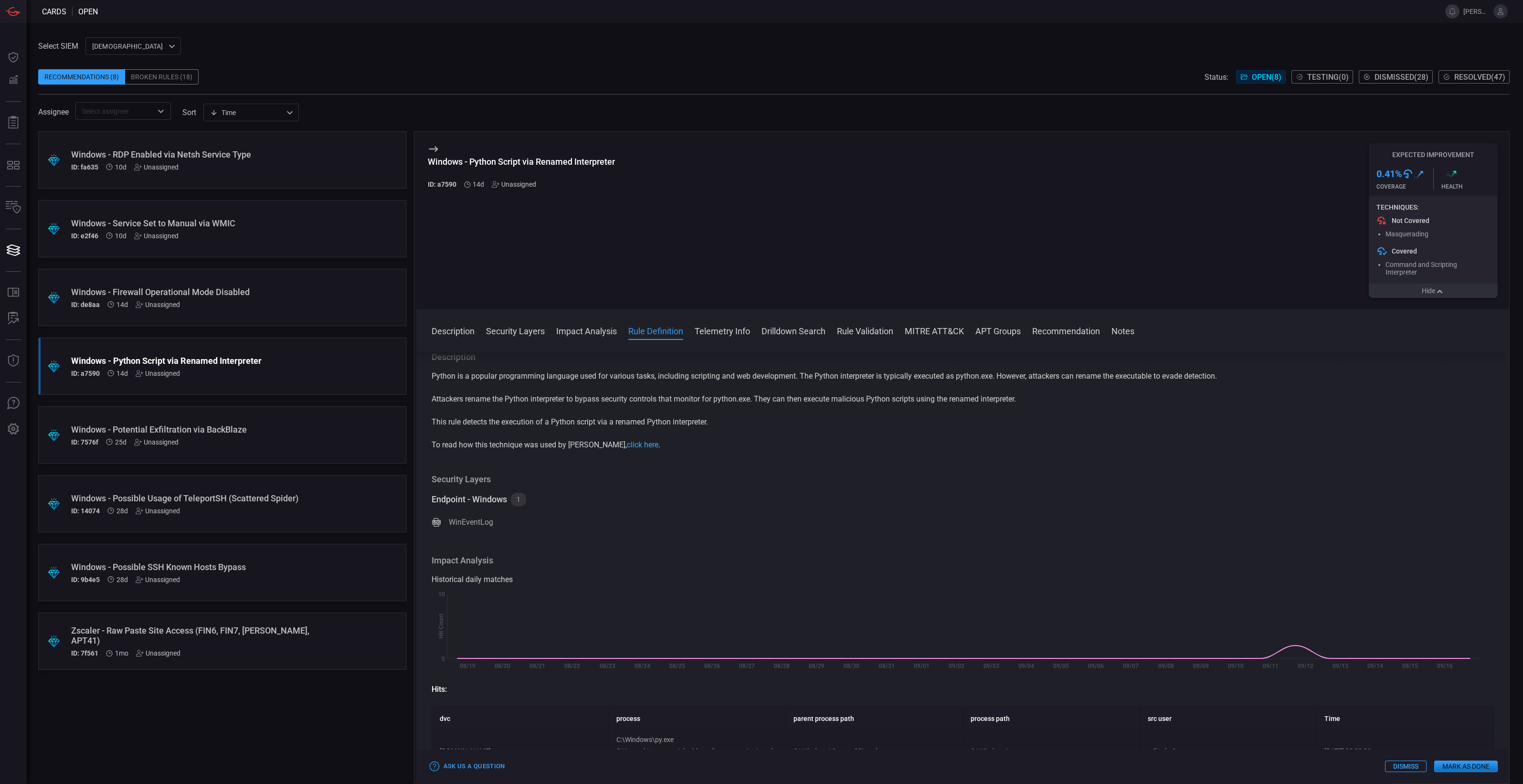
scroll to position [382, 0]
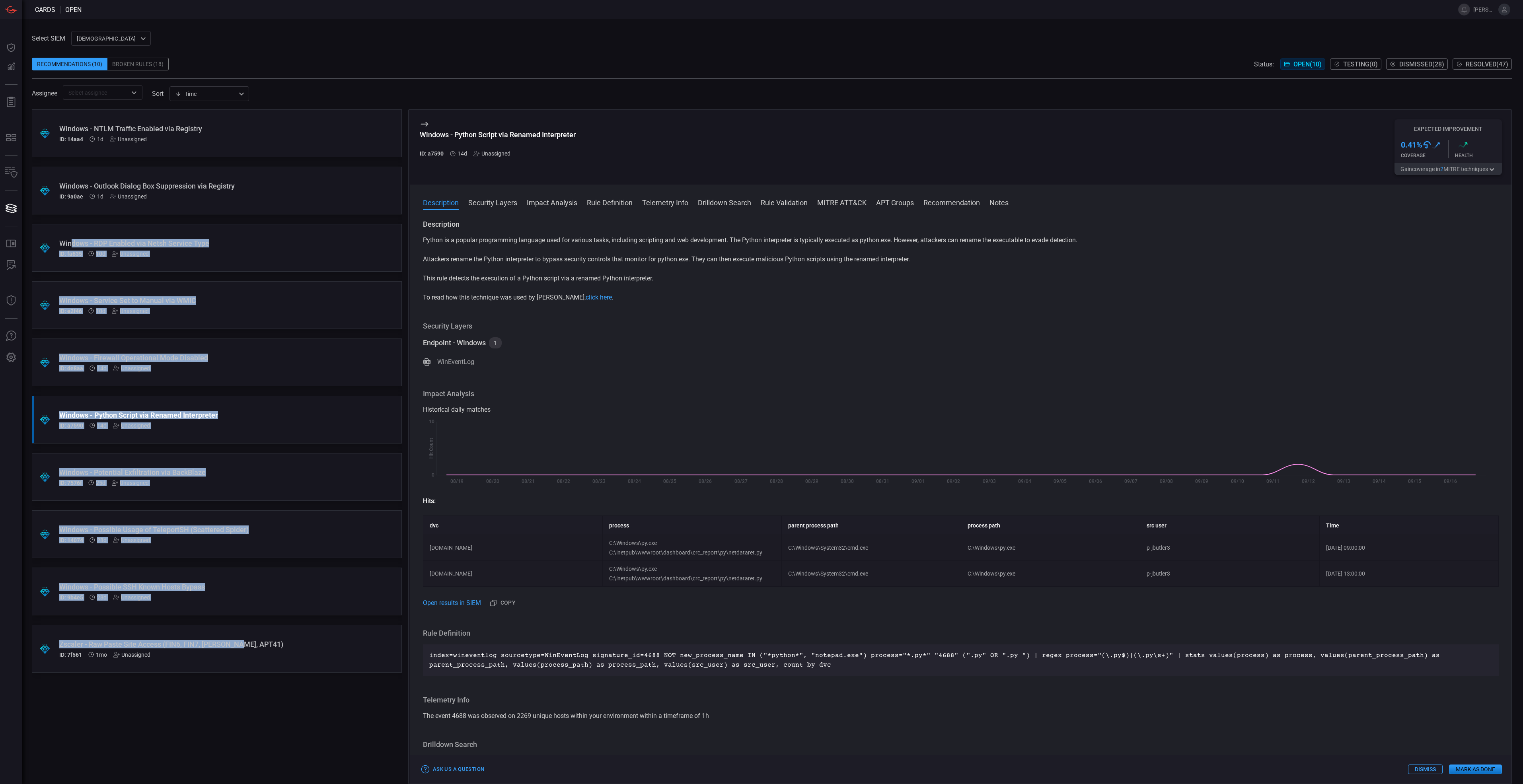
drag, startPoint x: 71, startPoint y: 243, endPoint x: 241, endPoint y: 649, distance: 440.2
click at [241, 649] on div ".suggested_cards_icon{fill:url(#suggested_cards_icon);} Windows - NTLM Traffic …" at bounding box center [217, 447] width 370 height 675
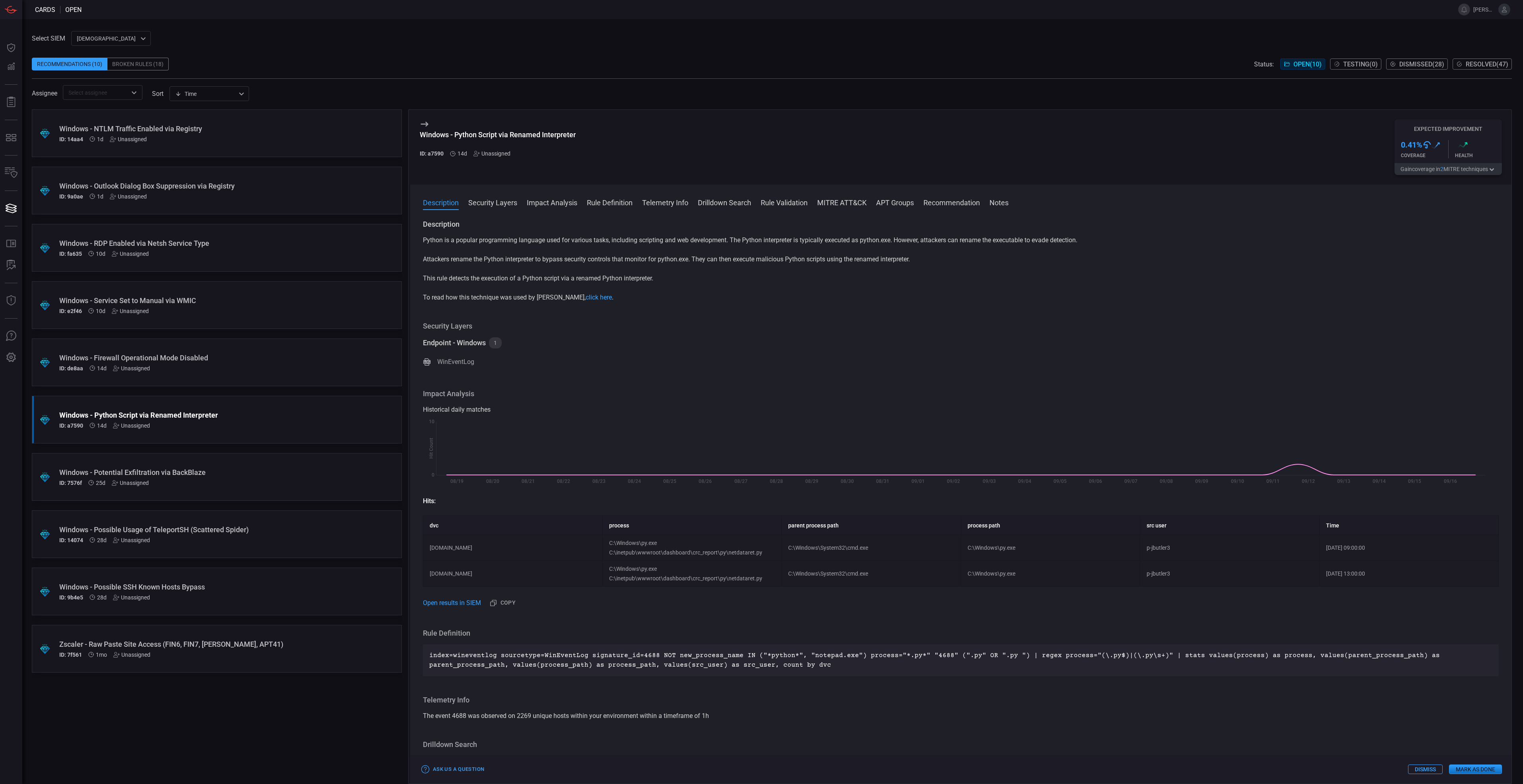
click at [308, 653] on div ".suggested_cards_icon{fill:url(#suggested_cards_icon);} Windows - NTLM Traffic …" at bounding box center [217, 447] width 370 height 675
click at [248, 182] on div "Windows - Outlook Dialog Box Suppression via Registry" at bounding box center [202, 186] width 285 height 8
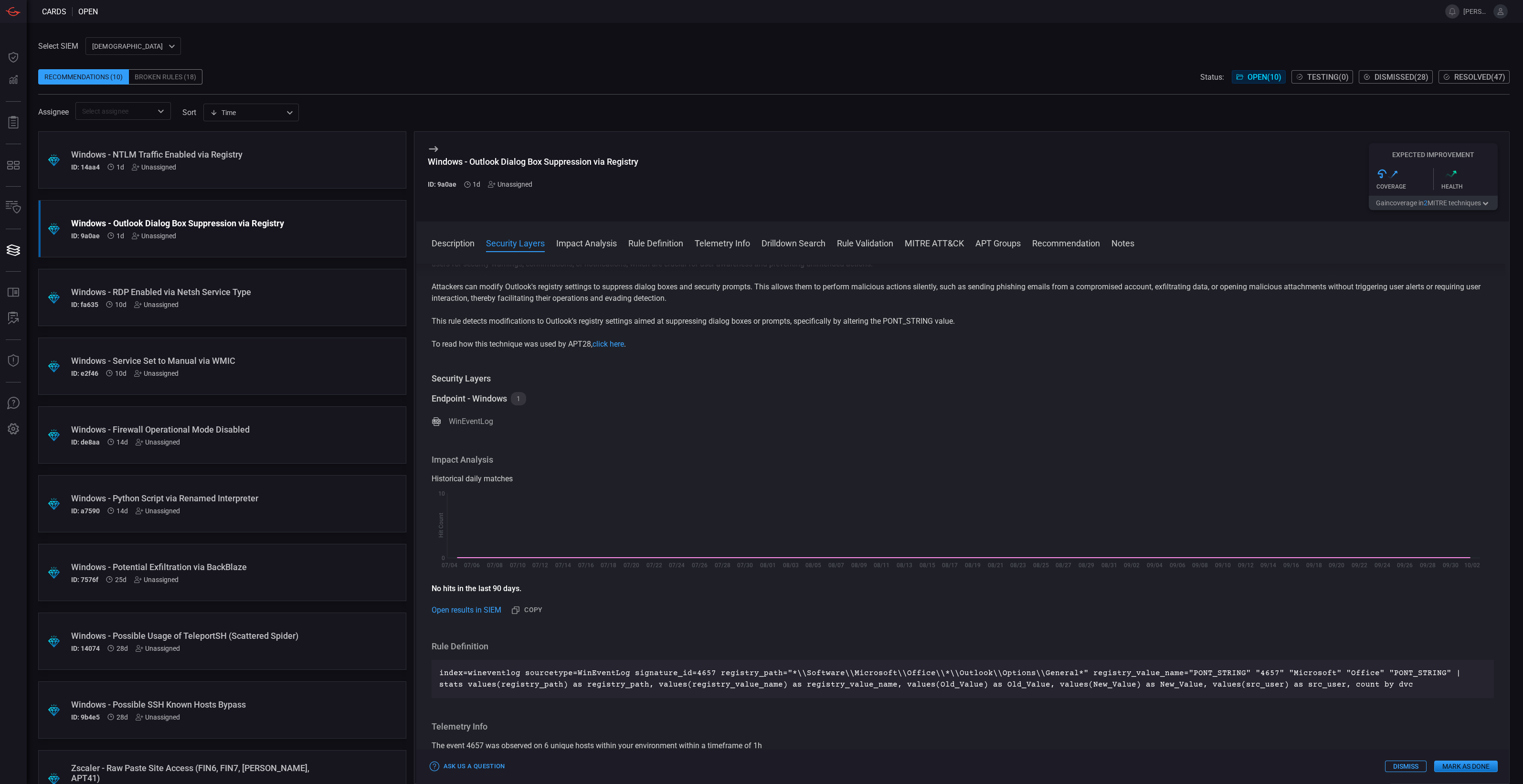
scroll to position [59, 0]
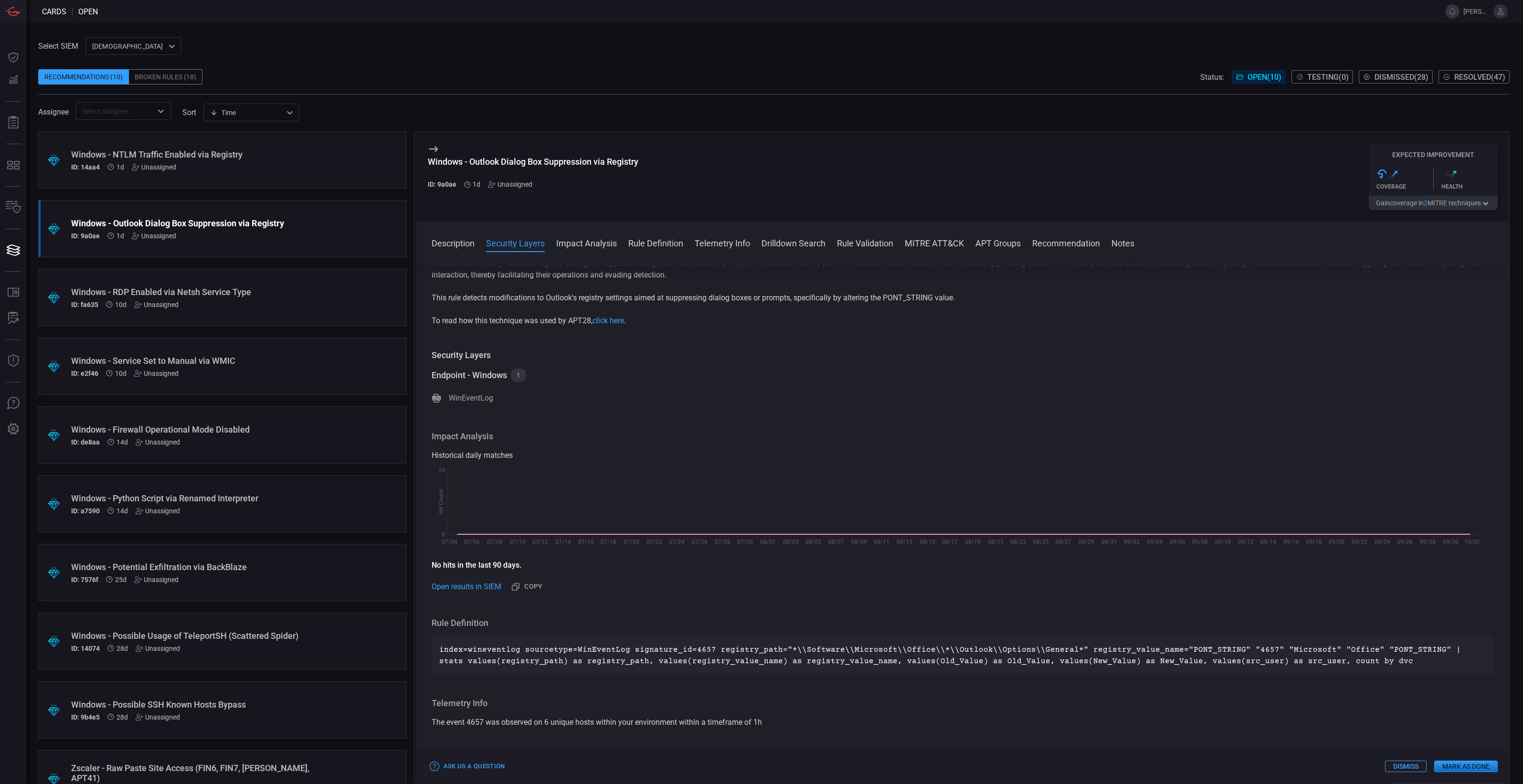
click at [1404, 208] on button "Gain coverage in 2 MITRE technique s" at bounding box center [1433, 202] width 129 height 14
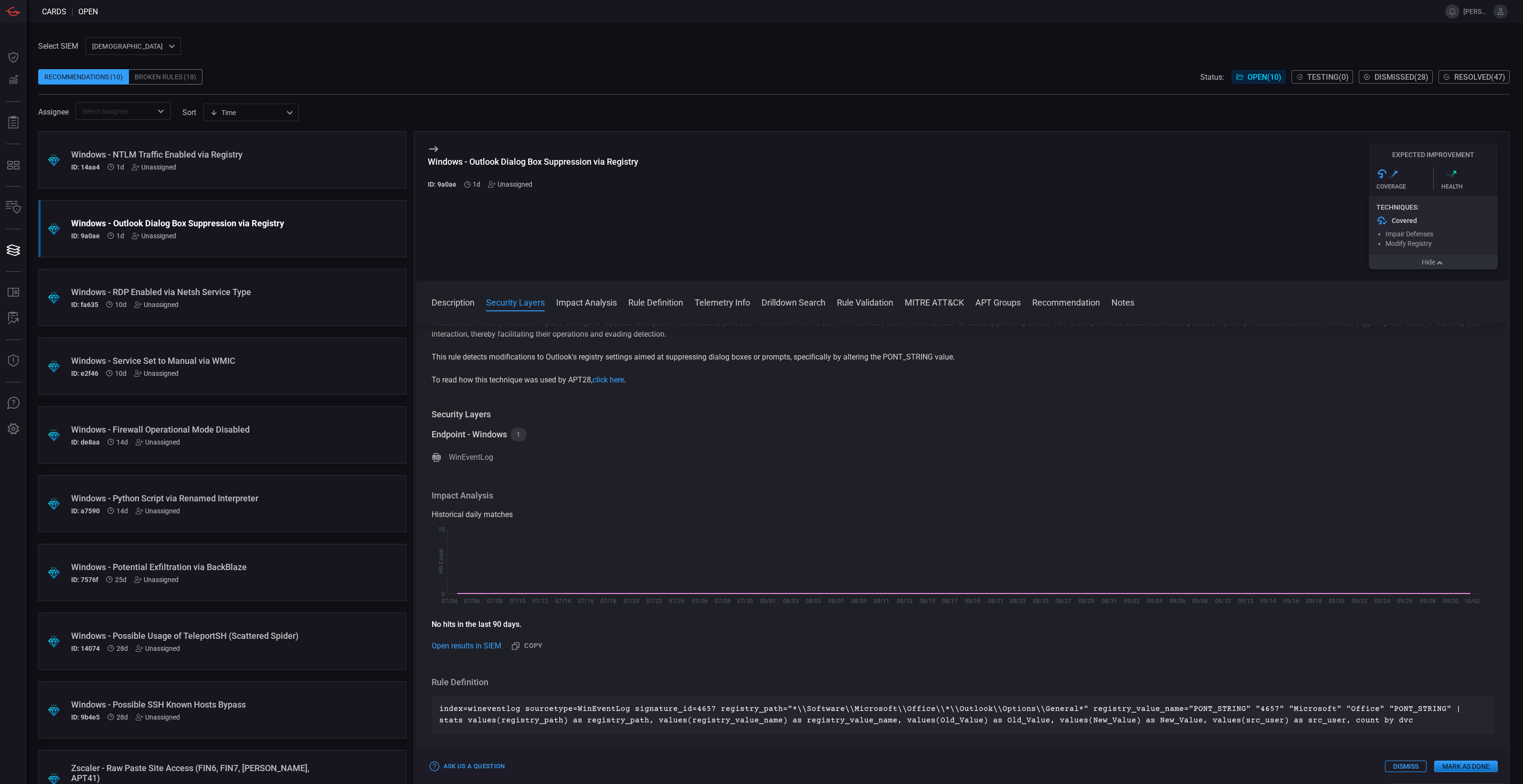
click at [1423, 260] on button "Hide" at bounding box center [1433, 262] width 129 height 14
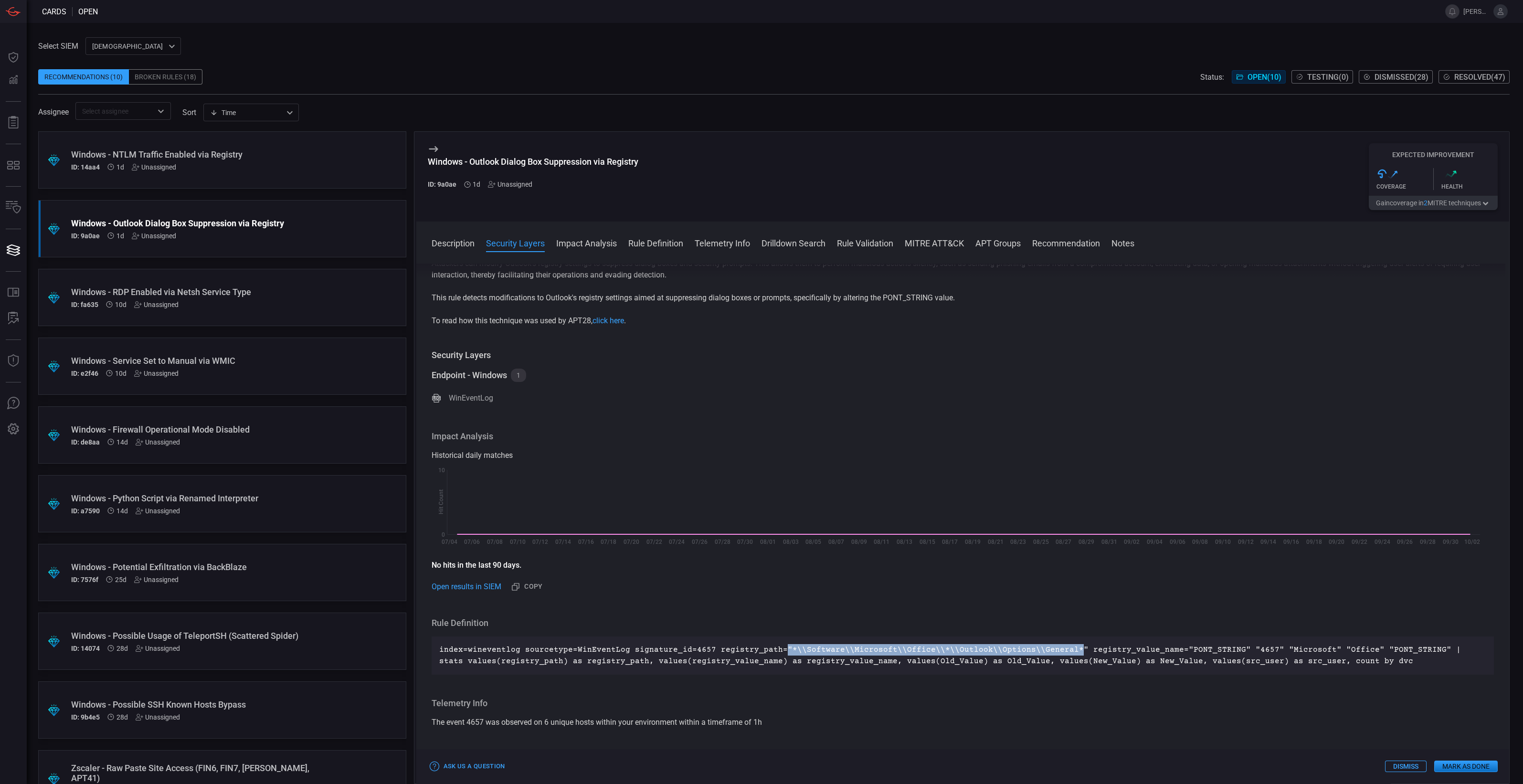
drag, startPoint x: 772, startPoint y: 652, endPoint x: 1056, endPoint y: 644, distance: 284.1
click at [1056, 644] on p "index=wineventlog sourcetype=WinEventLog signature_id=4657 registry_path="*\\So…" at bounding box center [963, 656] width 1048 height 23
drag, startPoint x: 1056, startPoint y: 644, endPoint x: 1204, endPoint y: 649, distance: 148.1
click at [1204, 649] on p "index=wineventlog sourcetype=WinEventLog signature_id=4657 registry_path="*\\So…" at bounding box center [963, 656] width 1048 height 23
drag, startPoint x: 686, startPoint y: 649, endPoint x: 703, endPoint y: 649, distance: 17.0
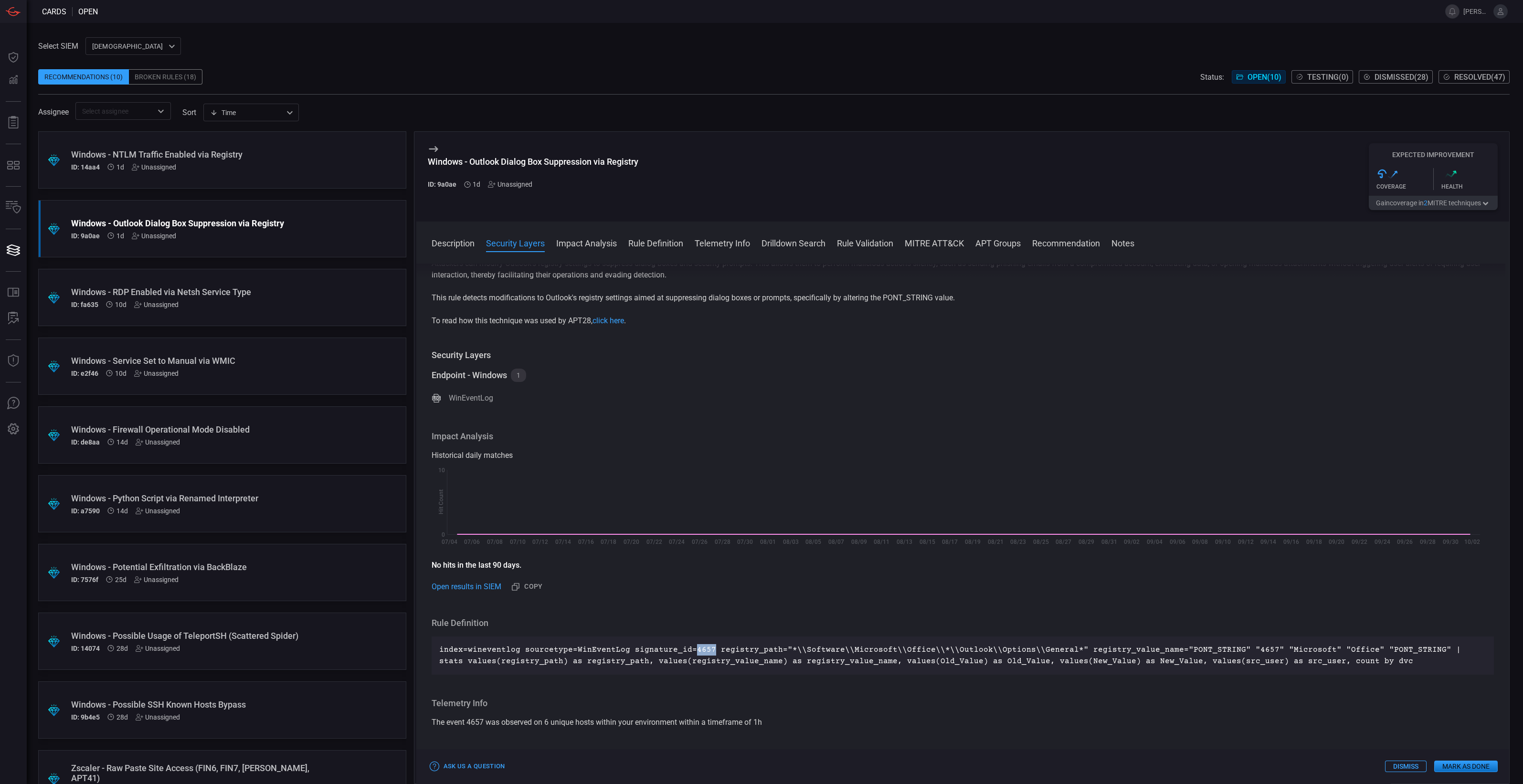
click at [703, 649] on p "index=wineventlog sourcetype=WinEventLog signature_id=4657 registry_path="*\\So…" at bounding box center [963, 656] width 1048 height 23
drag, startPoint x: 703, startPoint y: 649, endPoint x: 859, endPoint y: 706, distance: 166.1
click at [859, 706] on h3 "Telemetry Info" at bounding box center [963, 704] width 1063 height 11
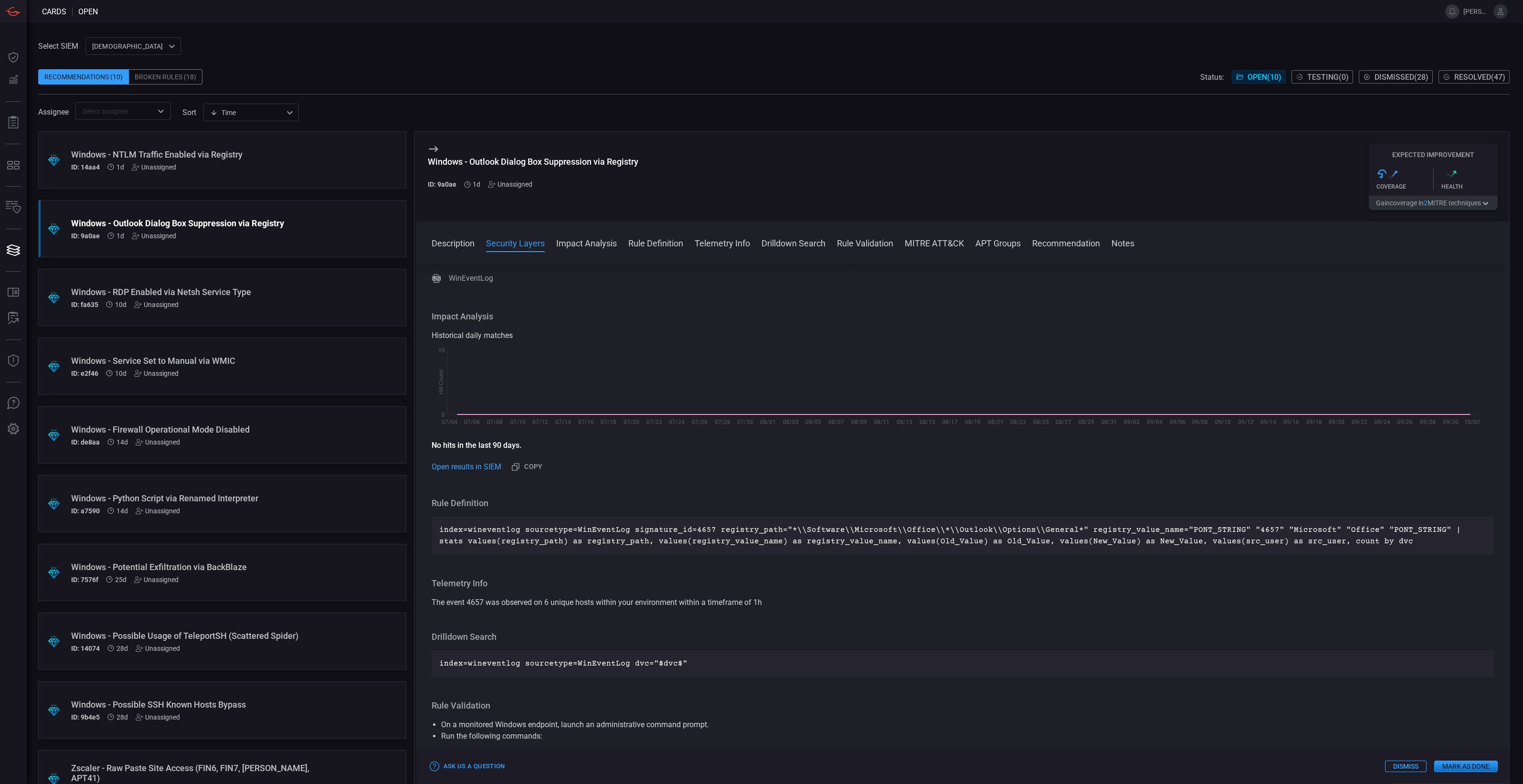
scroll to position [0, 0]
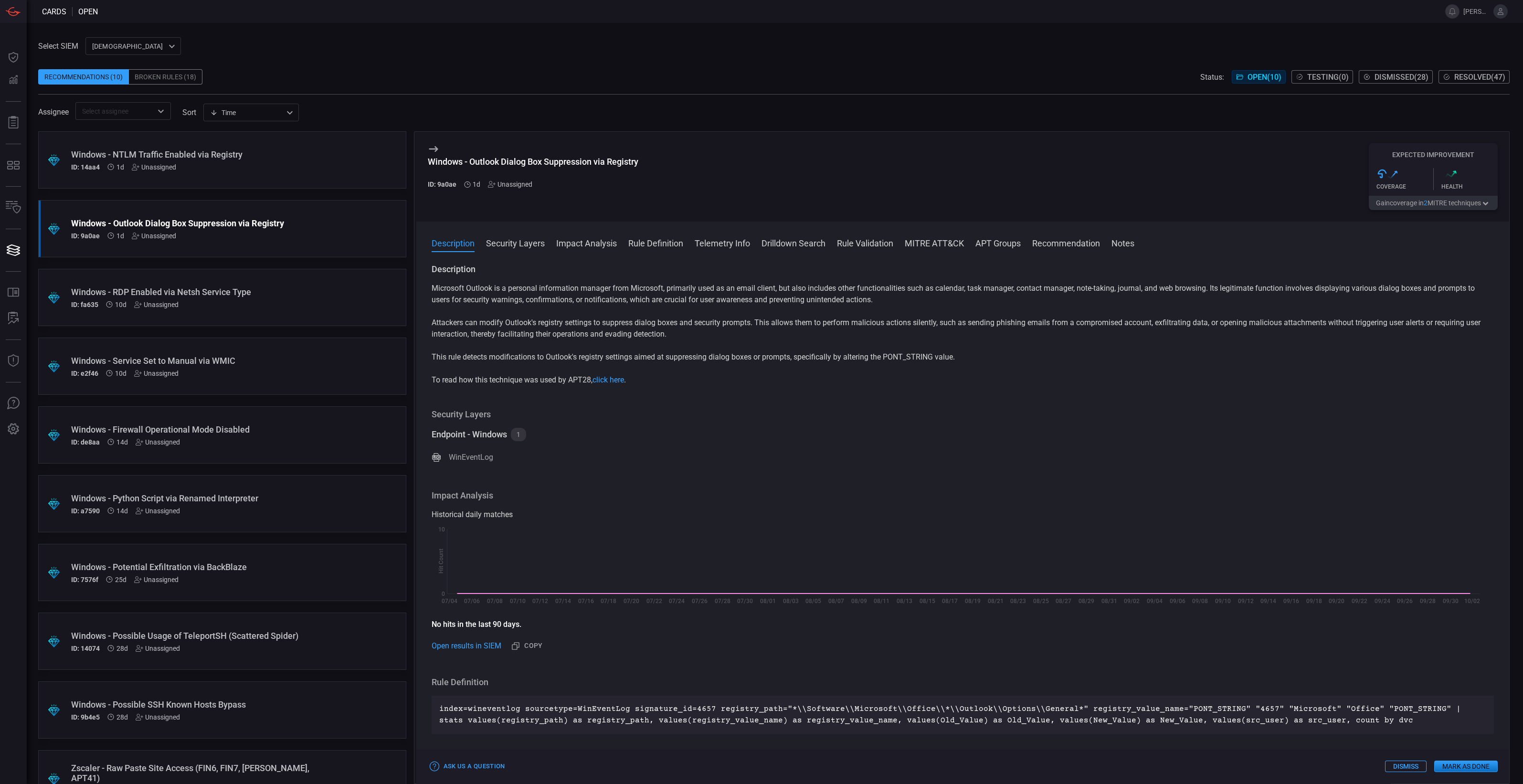
click at [294, 169] on div "ID: 14aa4 1d Unassigned" at bounding box center [204, 167] width 266 height 7
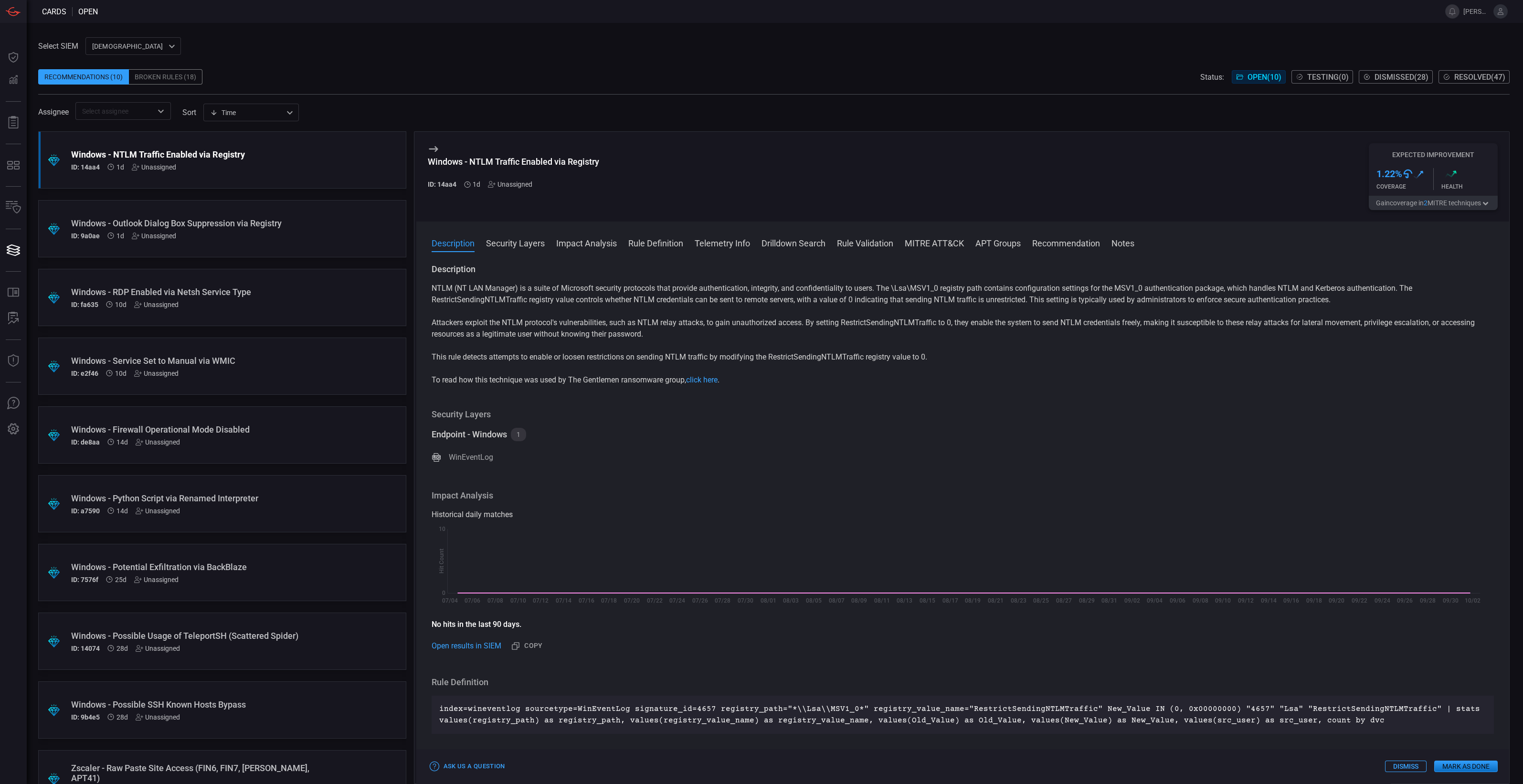
click at [1454, 205] on button "Gain coverage in 2 MITRE technique s" at bounding box center [1433, 202] width 129 height 14
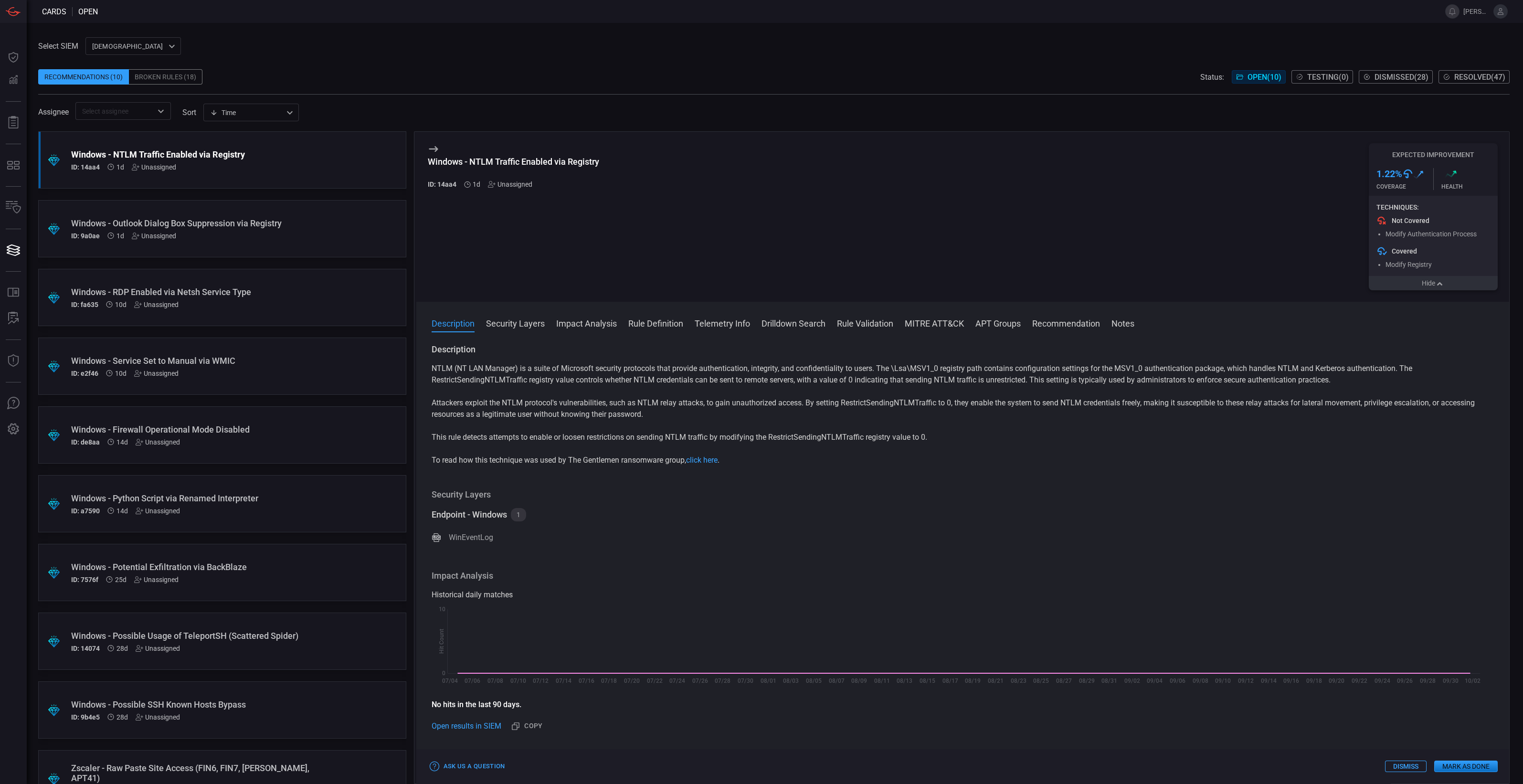
click at [1435, 282] on button "Hide" at bounding box center [1433, 282] width 129 height 14
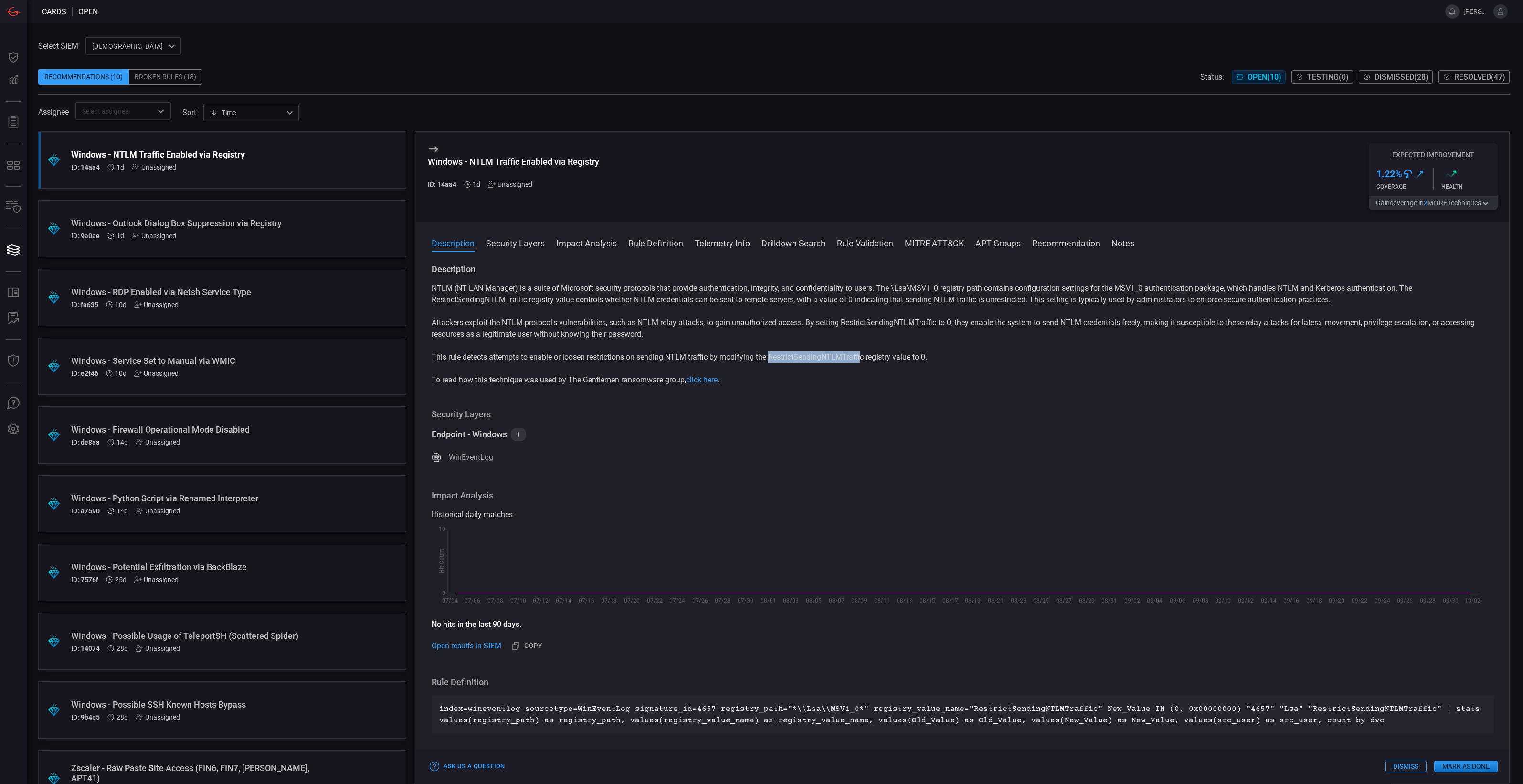
drag, startPoint x: 770, startPoint y: 359, endPoint x: 863, endPoint y: 358, distance: 93.0
click at [863, 358] on p "This rule detects attempts to enable or loosen restrictions on sending NTLM tra…" at bounding box center [963, 357] width 1063 height 11
drag, startPoint x: 863, startPoint y: 358, endPoint x: 939, endPoint y: 358, distance: 76.0
click at [938, 358] on p "This rule detects attempts to enable or loosen restrictions on sending NTLM tra…" at bounding box center [963, 357] width 1063 height 11
click at [1419, 201] on button "Gain coverage in 2 MITRE technique s" at bounding box center [1433, 202] width 129 height 14
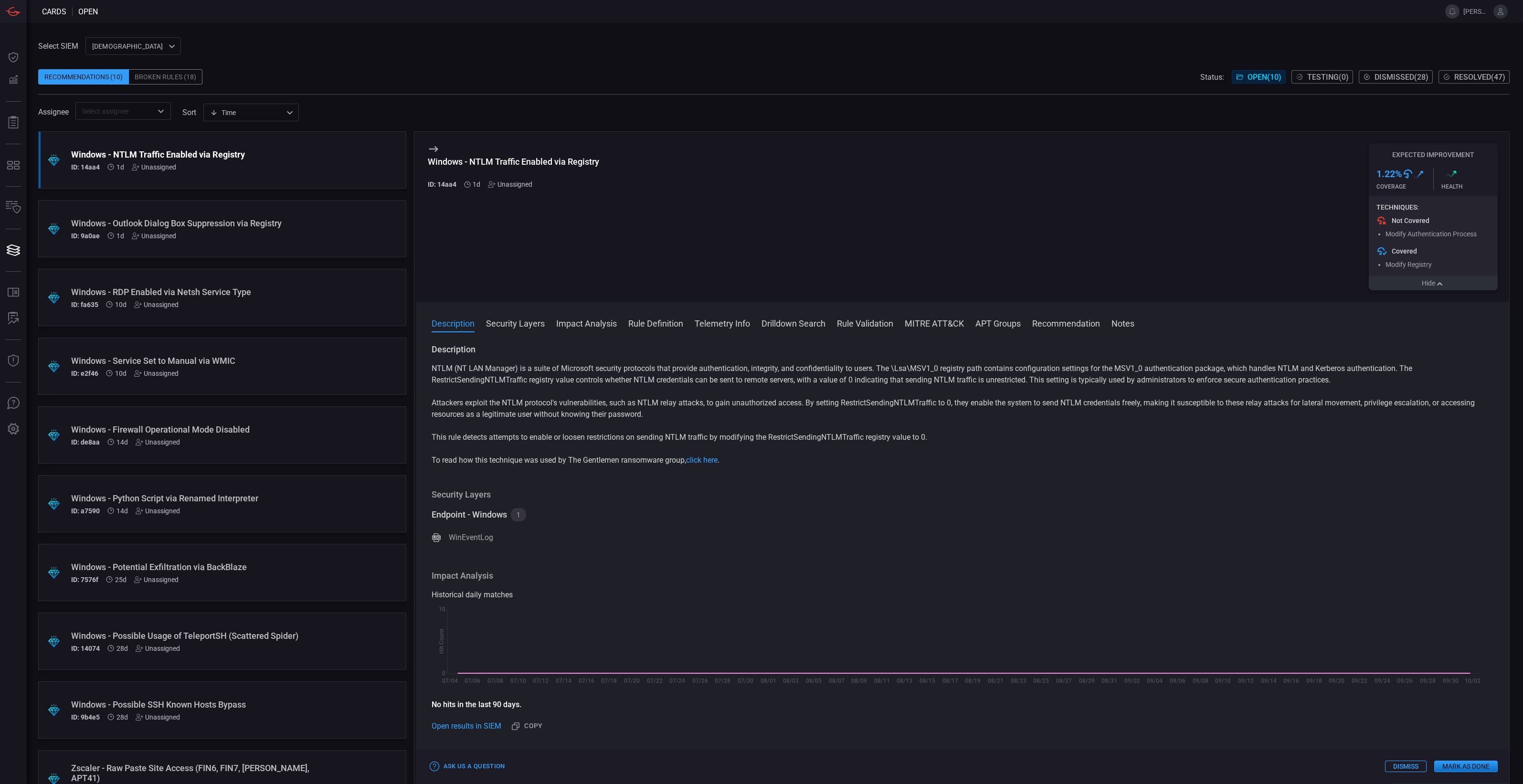
click at [1415, 287] on button "Hide" at bounding box center [1433, 282] width 129 height 14
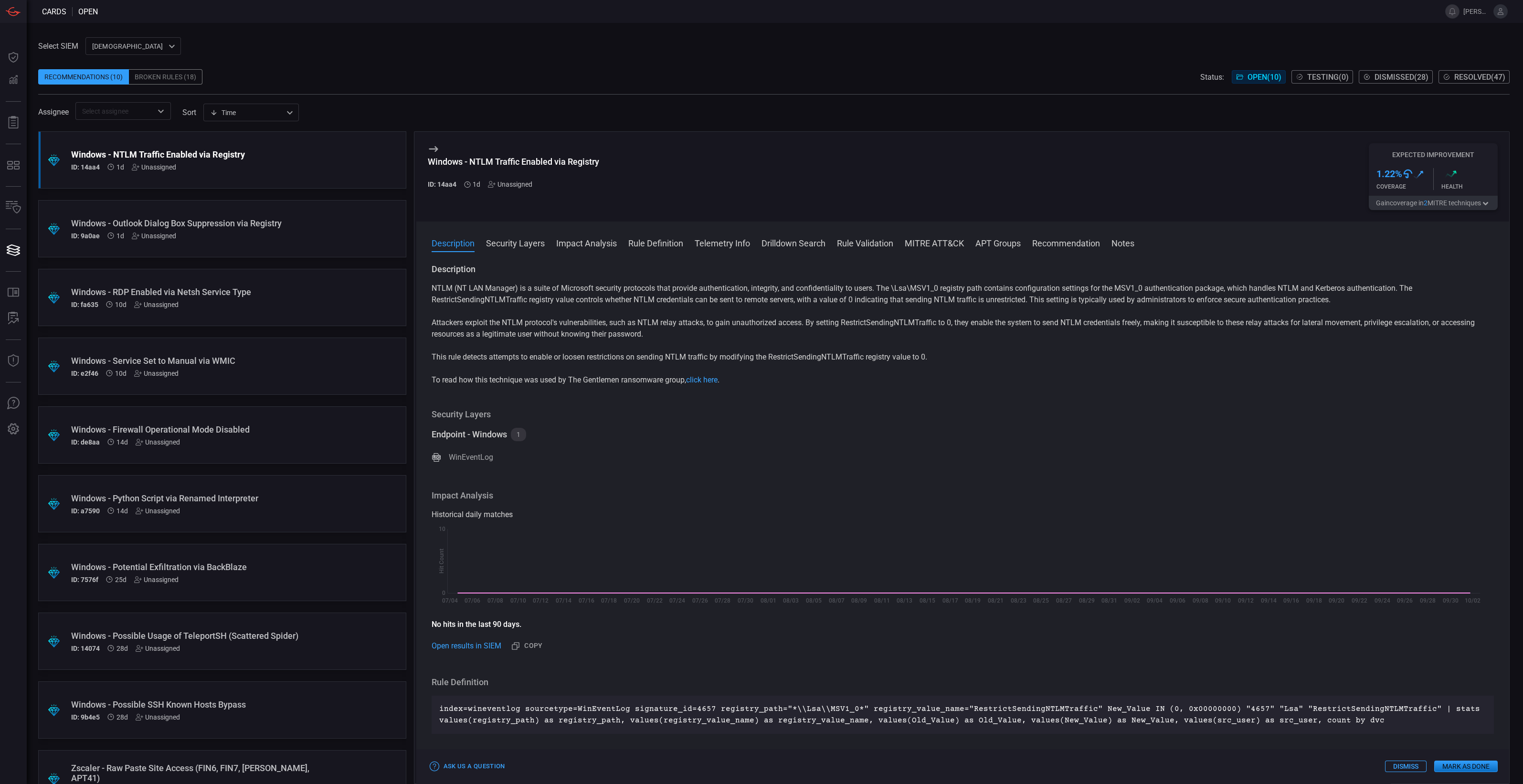
click at [1411, 204] on button "Gain coverage in 2 MITRE technique s" at bounding box center [1433, 202] width 129 height 14
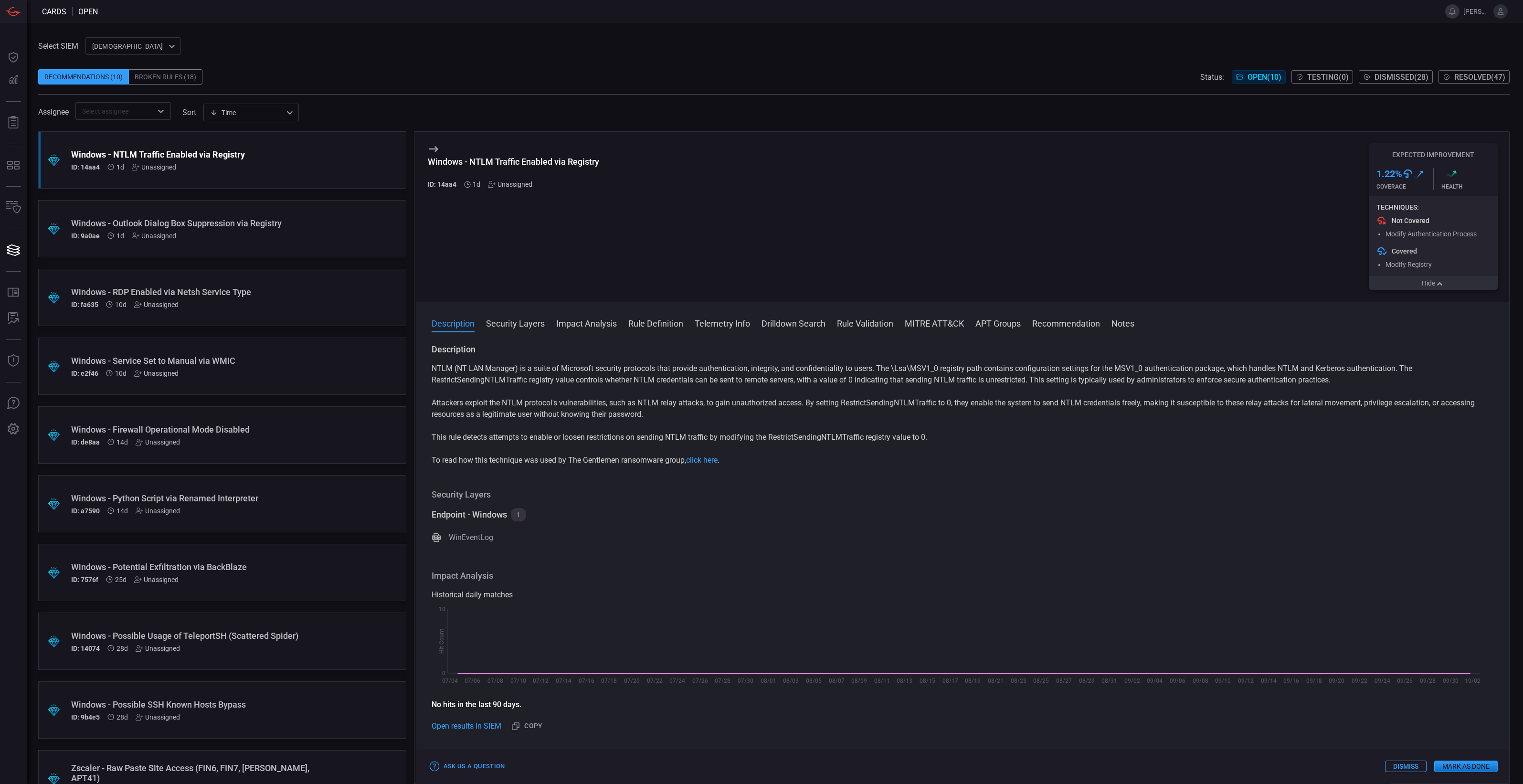
click at [1416, 282] on button "Hide" at bounding box center [1433, 282] width 129 height 14
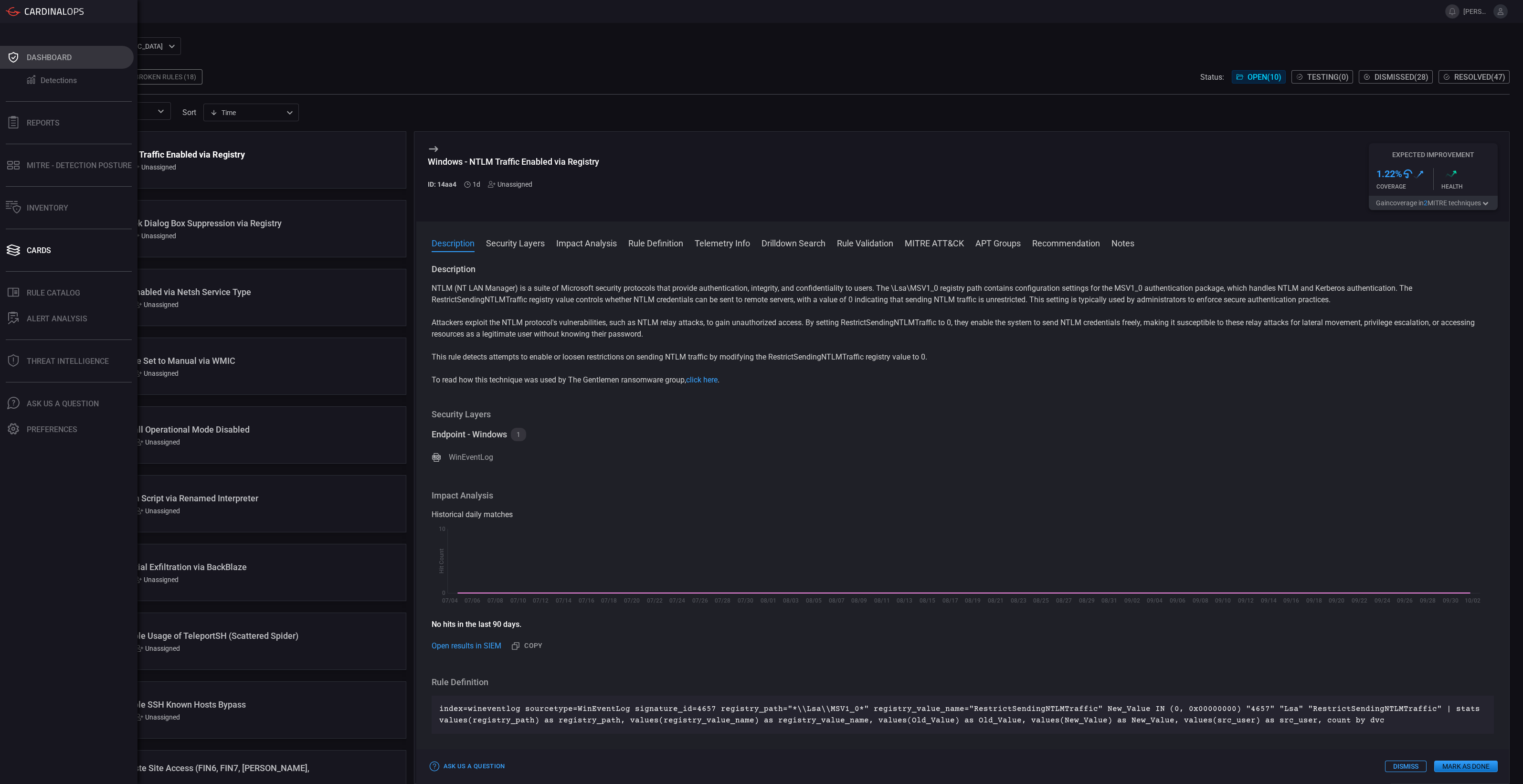
click at [53, 51] on button "Dashboard" at bounding box center [67, 57] width 134 height 23
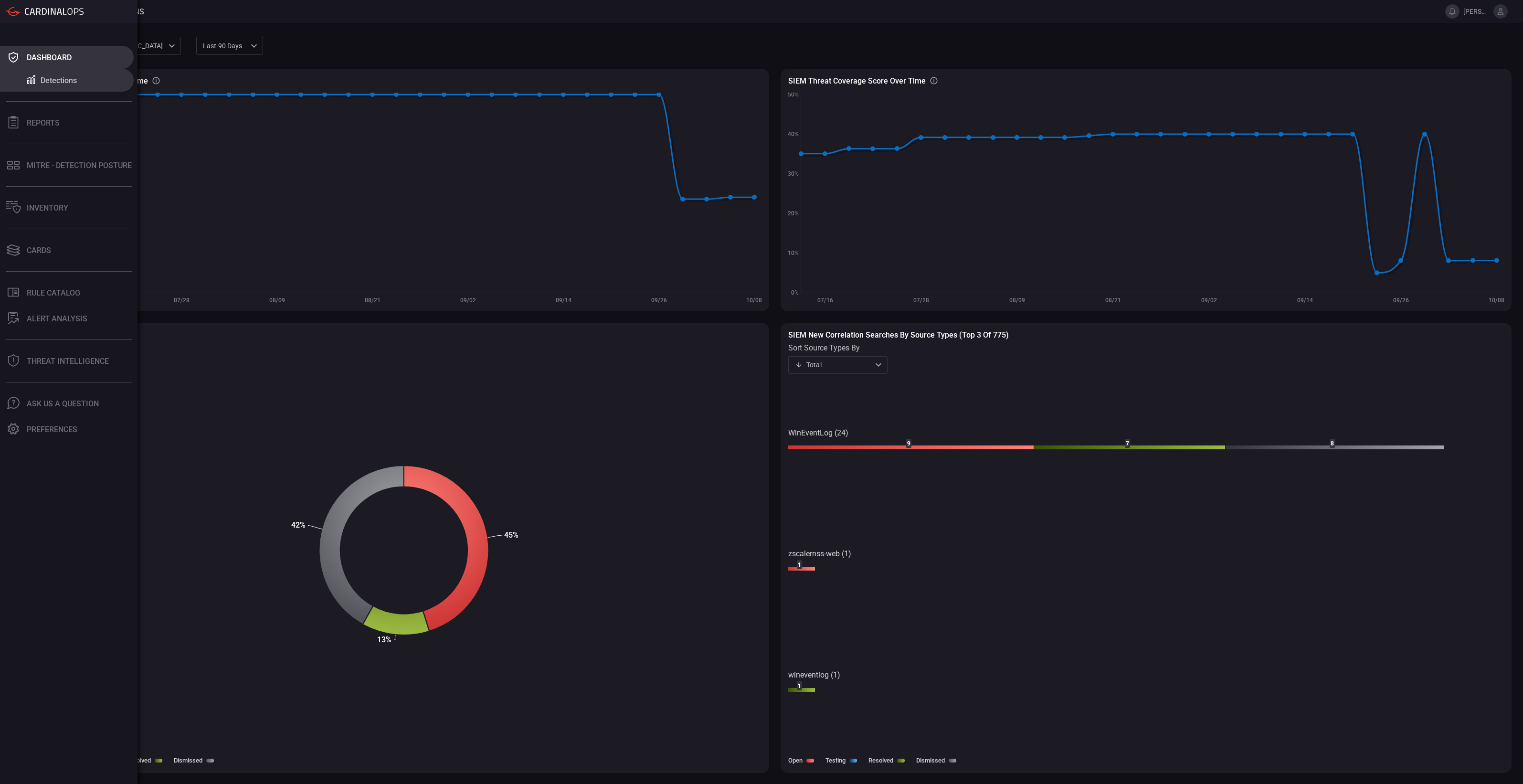
click at [72, 62] on button "Dashboard" at bounding box center [67, 57] width 134 height 23
click at [44, 163] on div "MITRE - Detection Posture" at bounding box center [80, 165] width 105 height 9
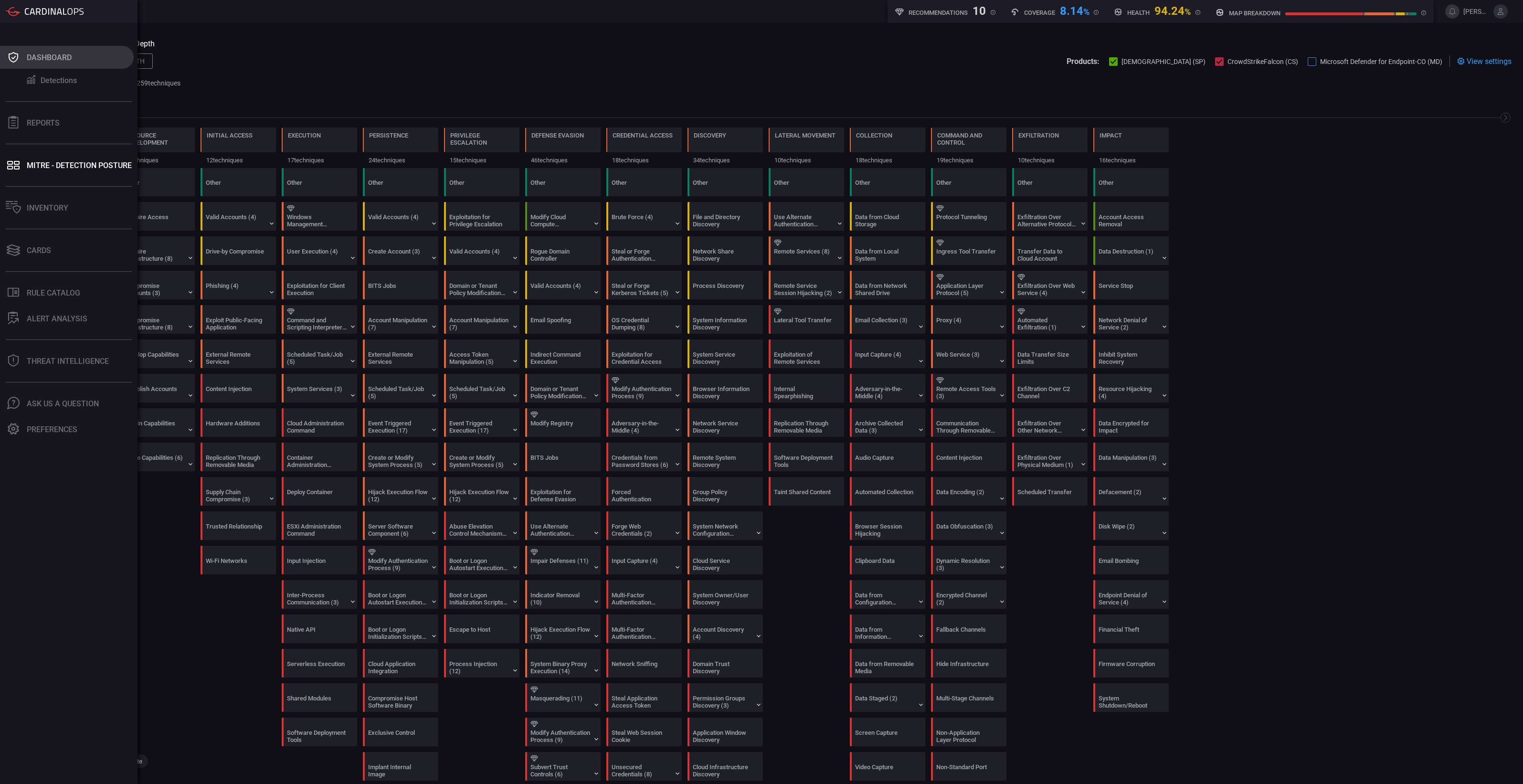
click at [61, 60] on div "Dashboard" at bounding box center [49, 57] width 45 height 9
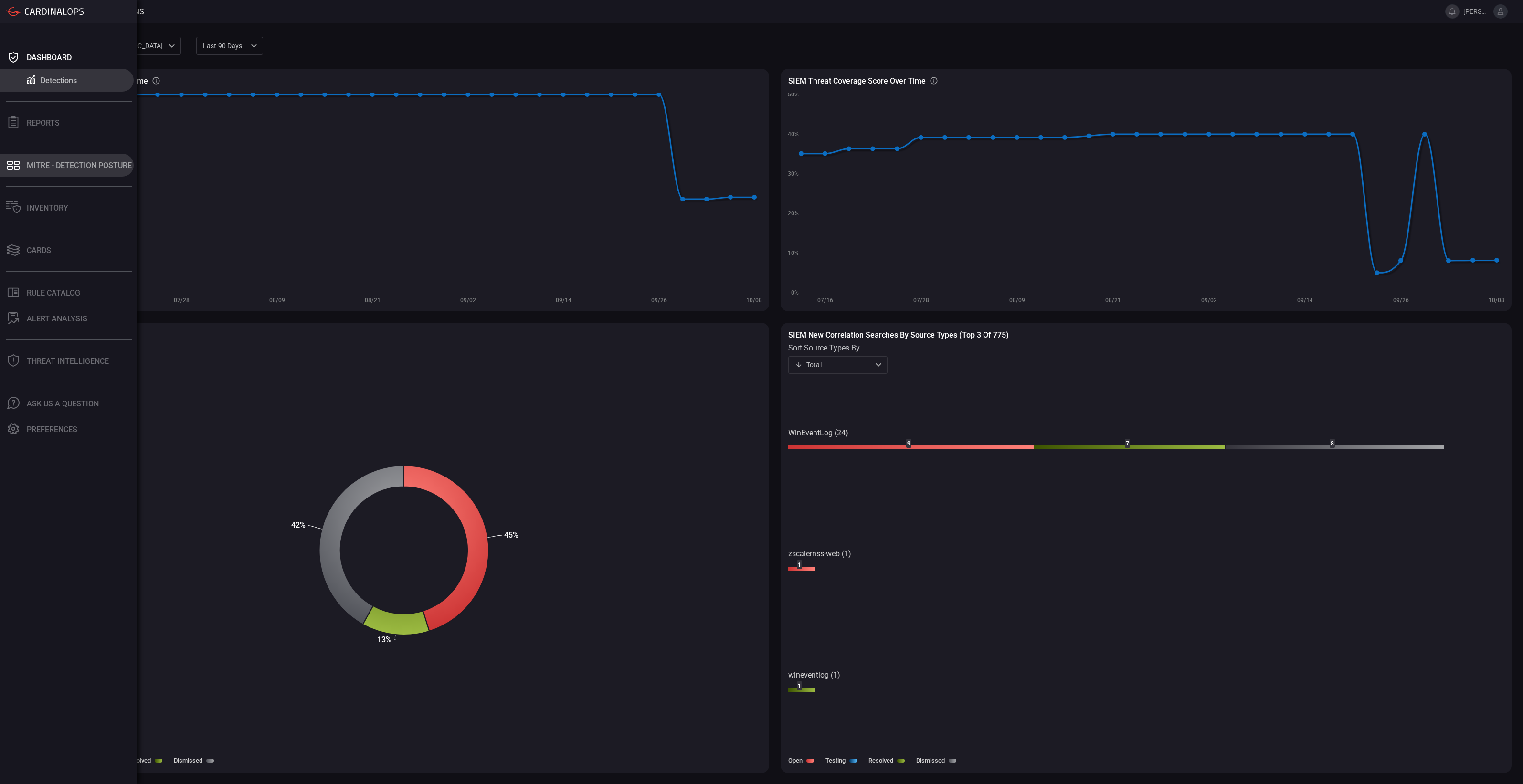
click at [36, 156] on button "MITRE - Detection Posture" at bounding box center [67, 165] width 134 height 23
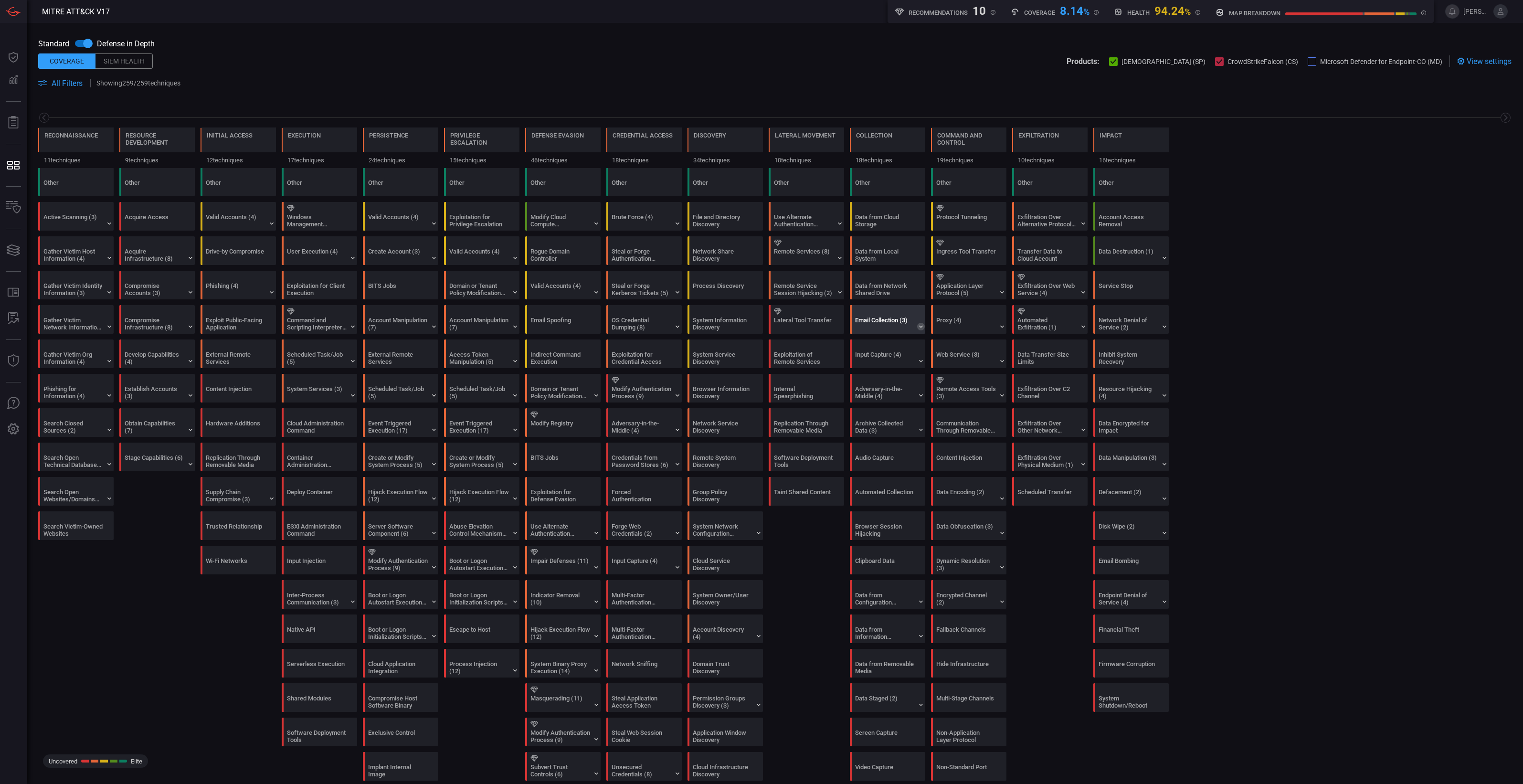
click at [924, 323] on icon at bounding box center [920, 326] width 7 height 7
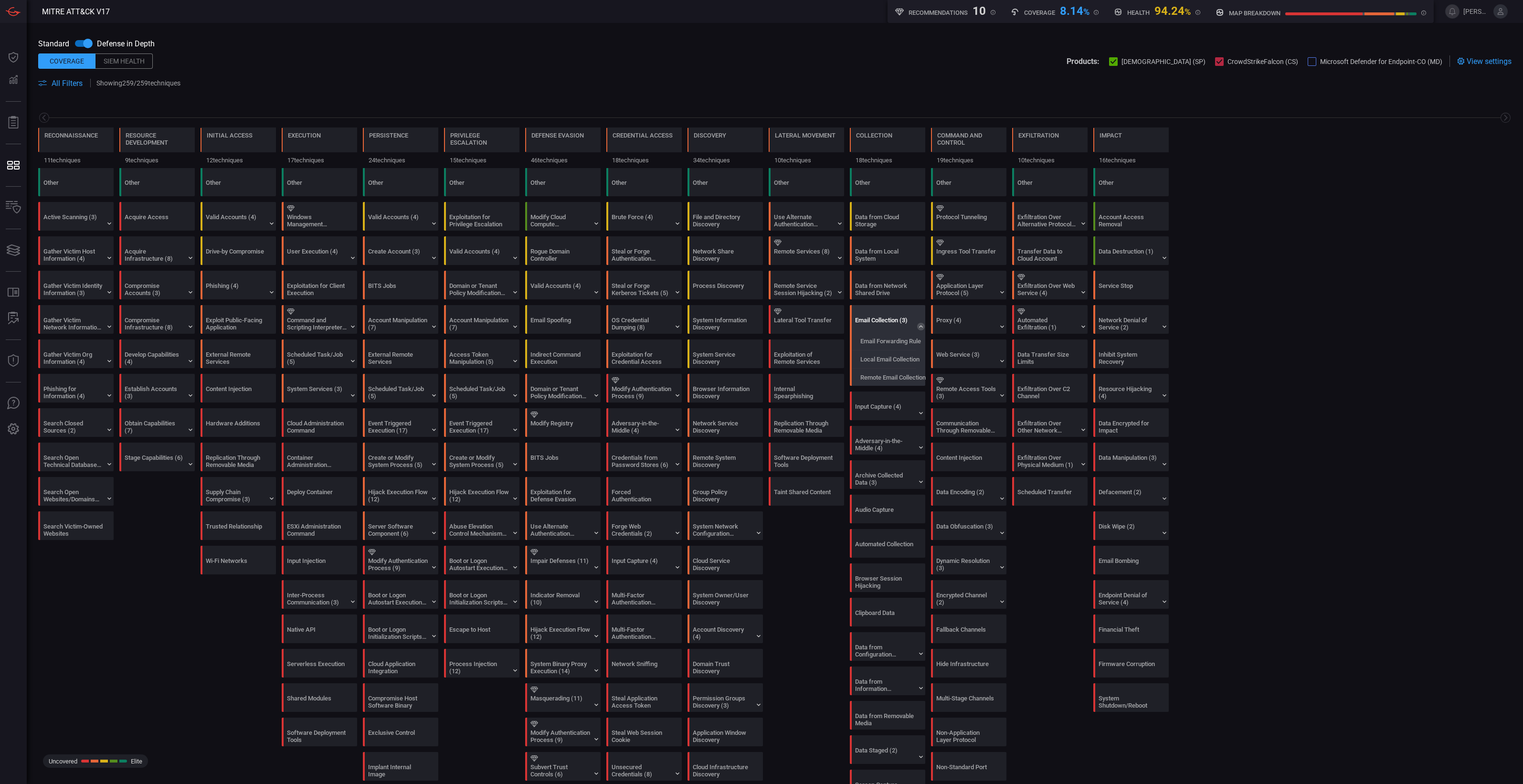
click at [924, 323] on icon at bounding box center [920, 326] width 7 height 7
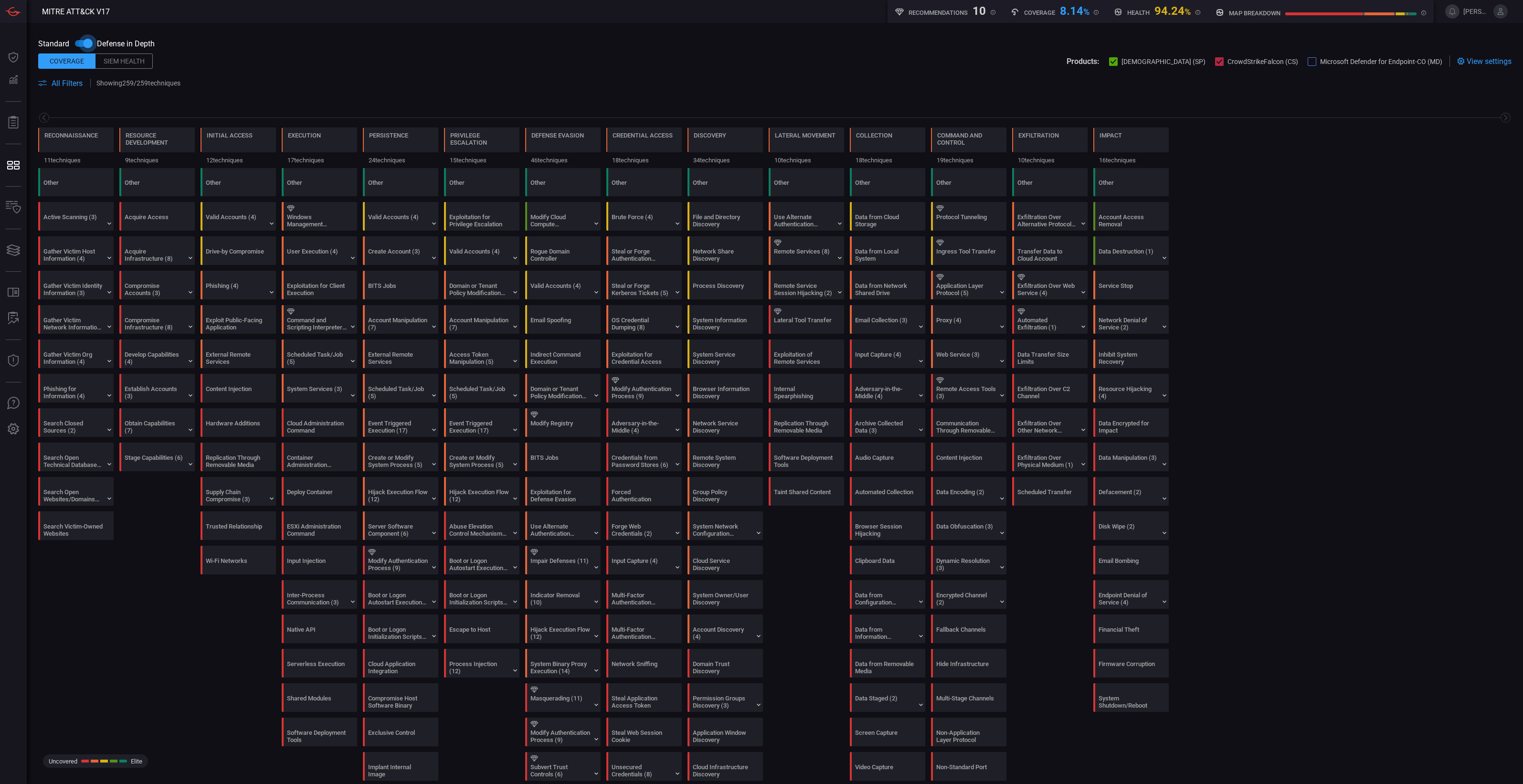
click at [81, 43] on input "checkbox" at bounding box center [88, 44] width 54 height 18
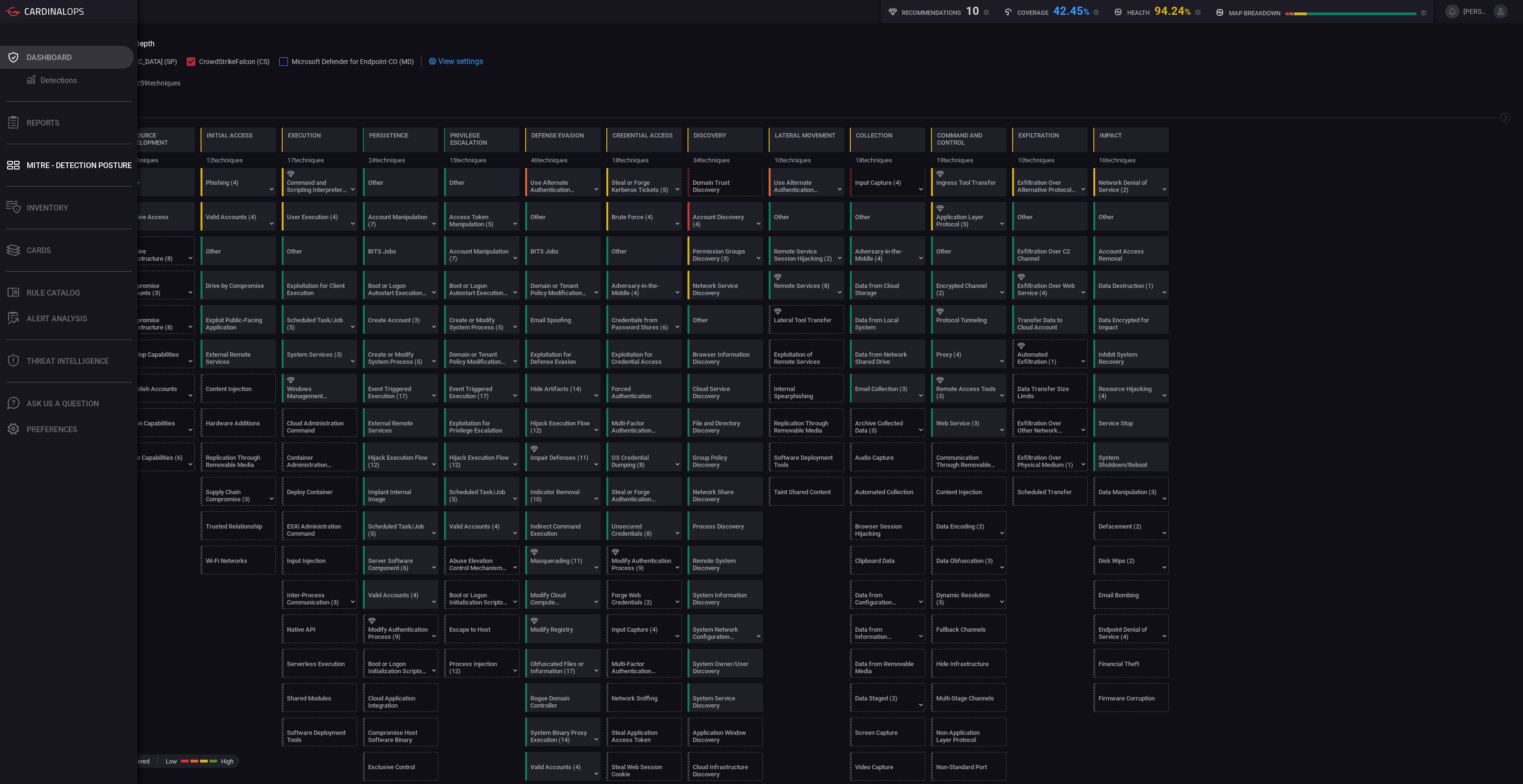
click at [16, 57] on icon at bounding box center [13, 57] width 16 height 13
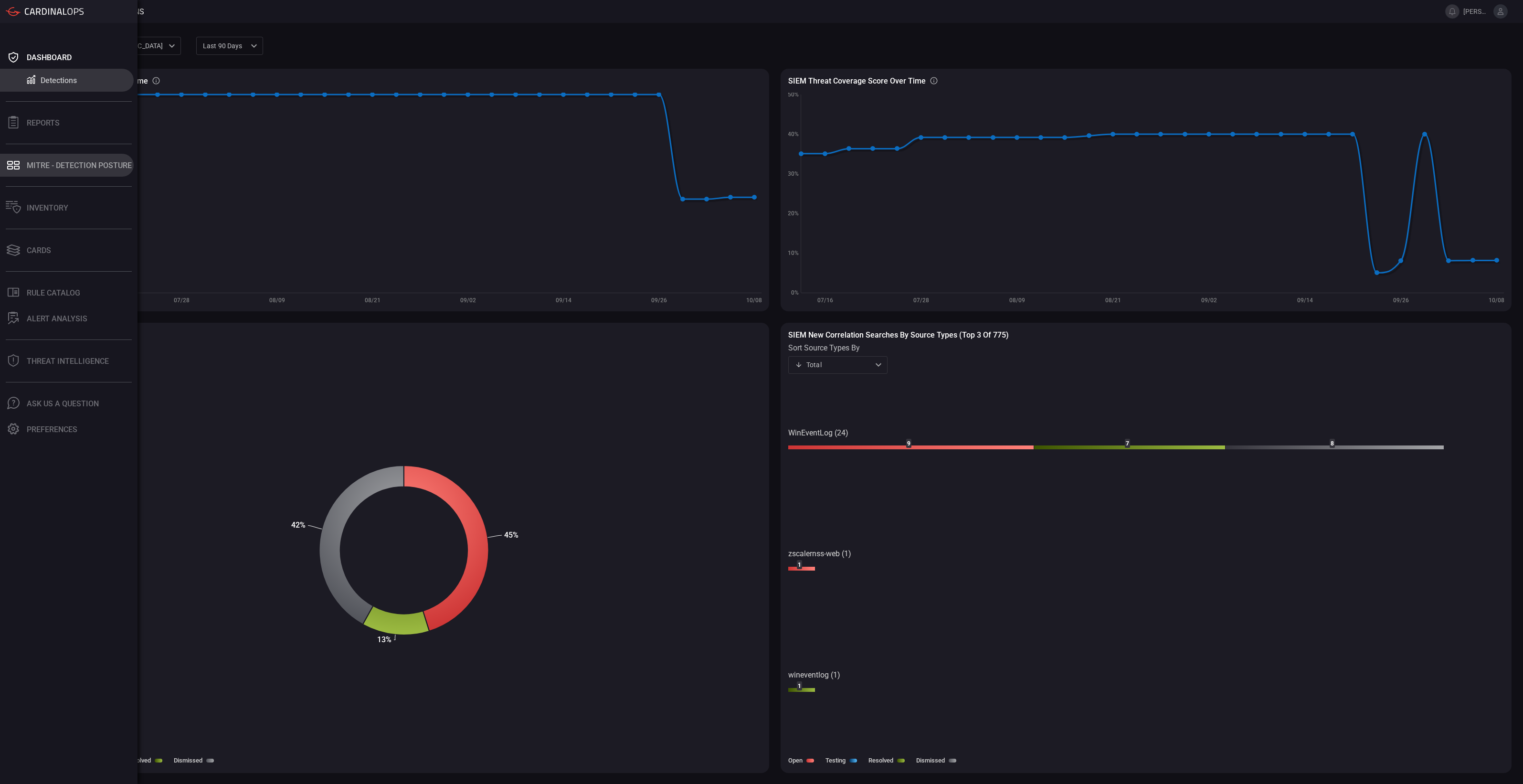
click at [28, 167] on div "MITRE - Detection Posture" at bounding box center [80, 165] width 105 height 9
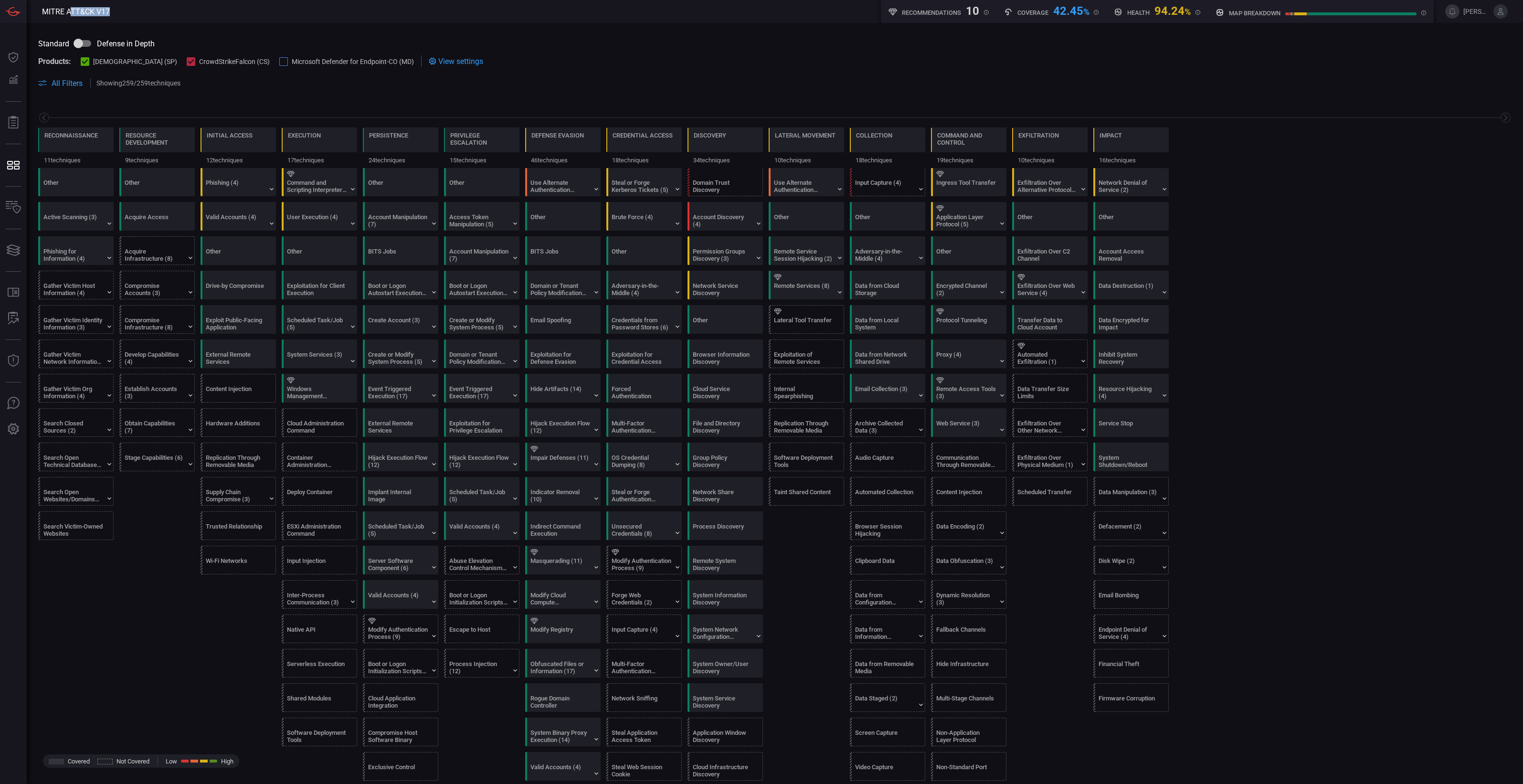
drag, startPoint x: 71, startPoint y: 11, endPoint x: 113, endPoint y: 12, distance: 42.0
click at [113, 12] on header "MITRE ATT&CK V17 Recommendations 10 Coverage 42.45 % Health 94.24 % map breakdo…" at bounding box center [761, 11] width 1523 height 23
click at [690, 78] on span at bounding box center [850, 83] width 1323 height 11
click at [80, 40] on input "checkbox" at bounding box center [78, 44] width 54 height 18
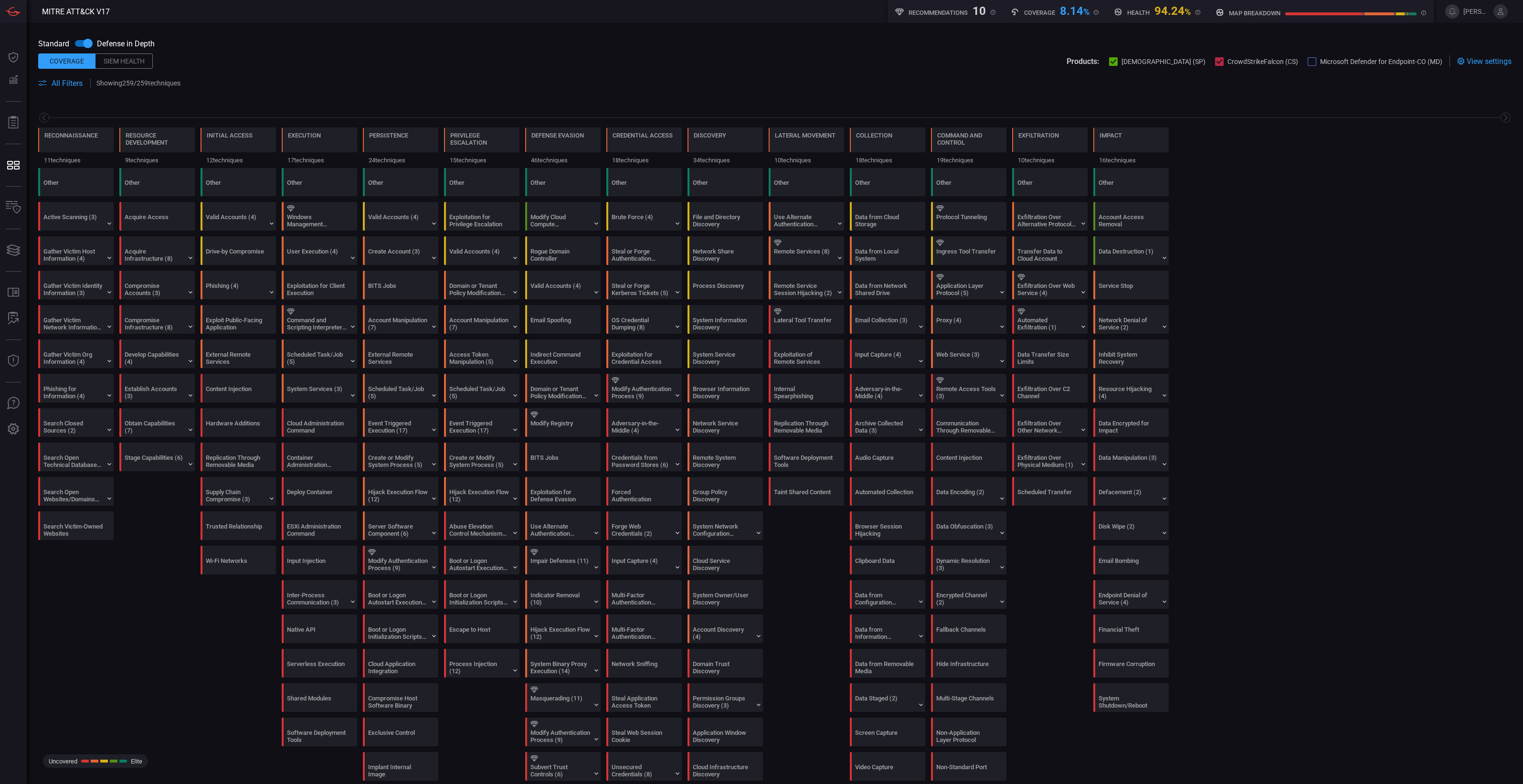
click at [80, 42] on input "checkbox" at bounding box center [88, 44] width 54 height 18
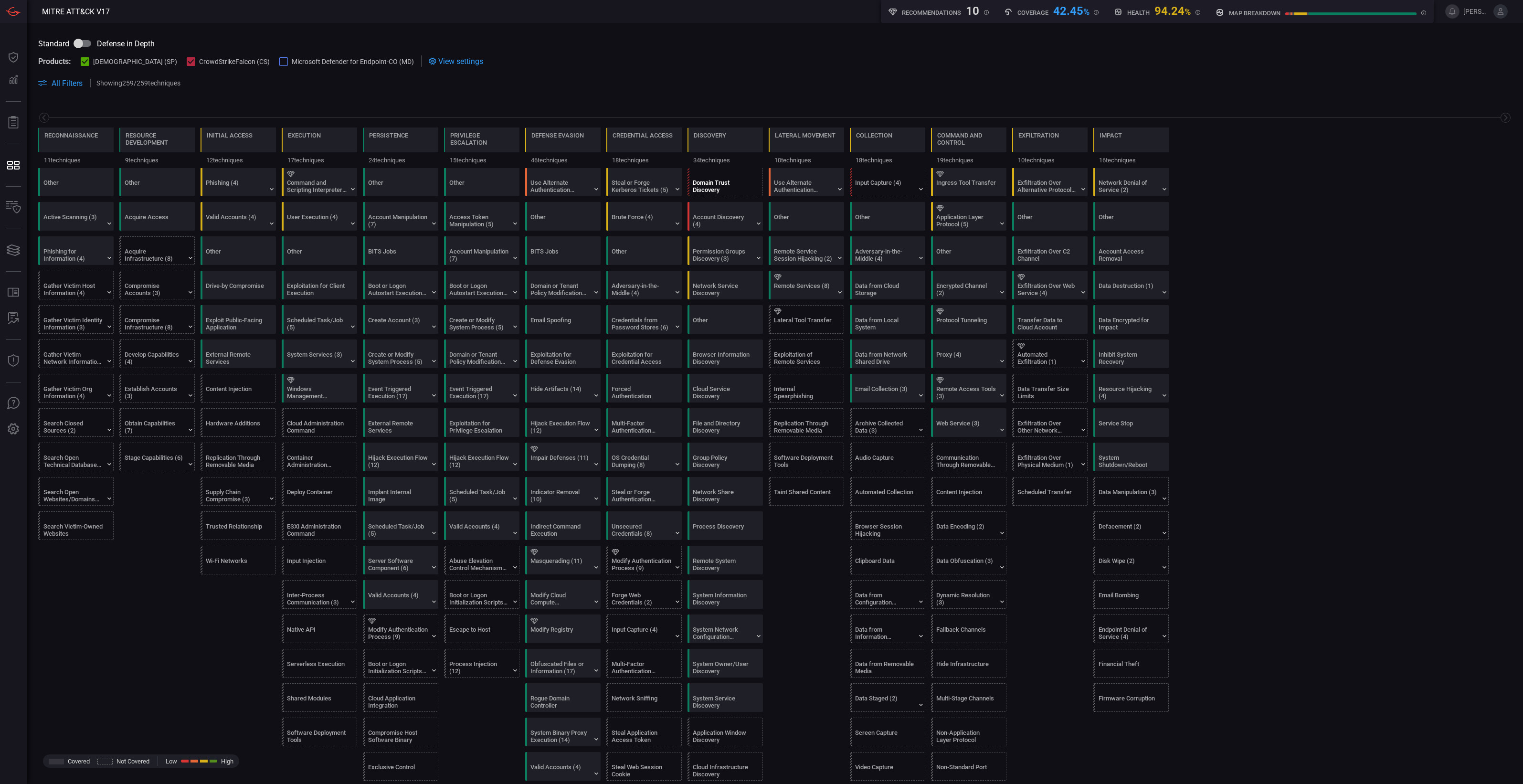
click at [744, 186] on div "Domain Trust Discovery" at bounding box center [723, 186] width 60 height 14
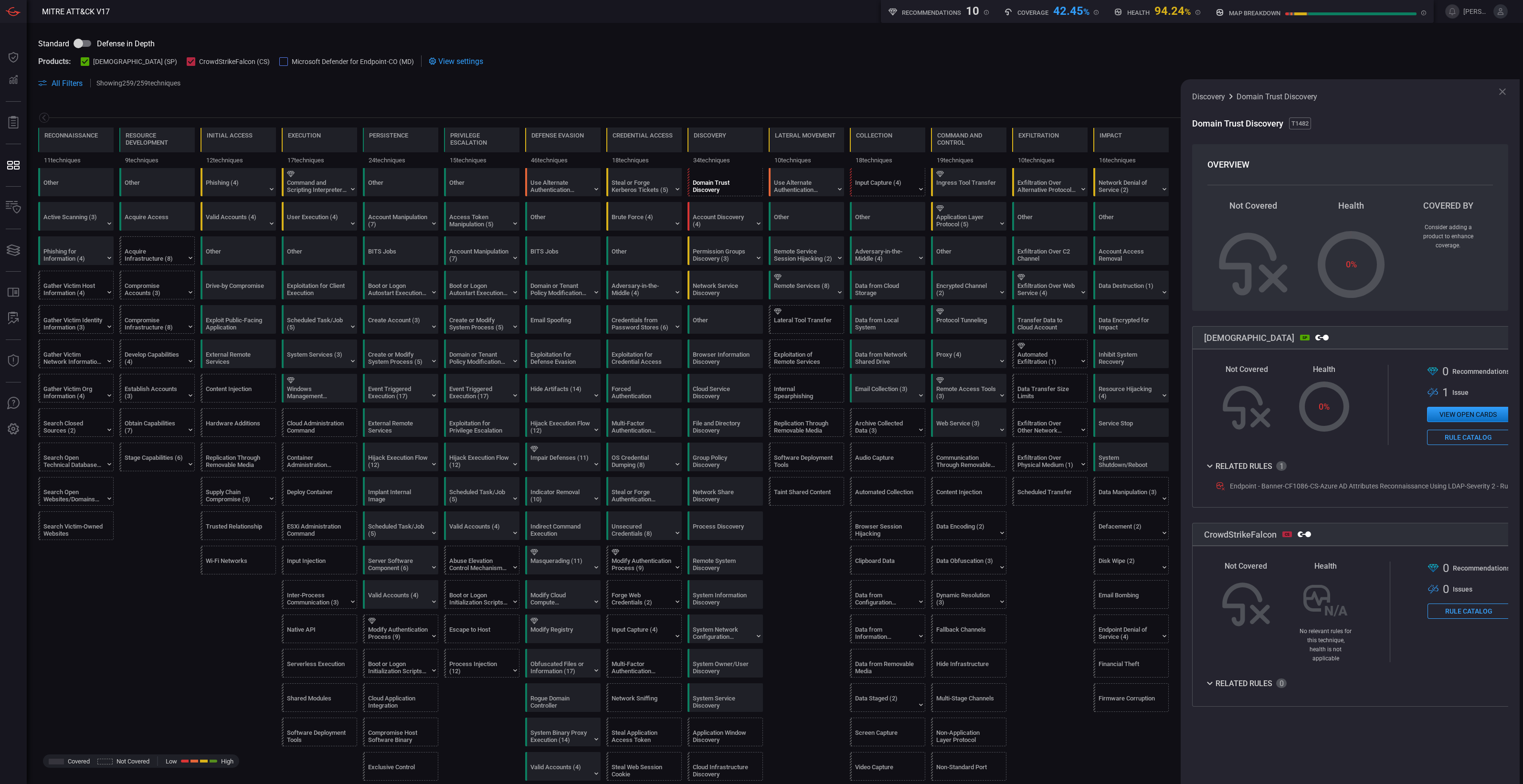
click at [1209, 467] on icon at bounding box center [1209, 466] width 5 height 3
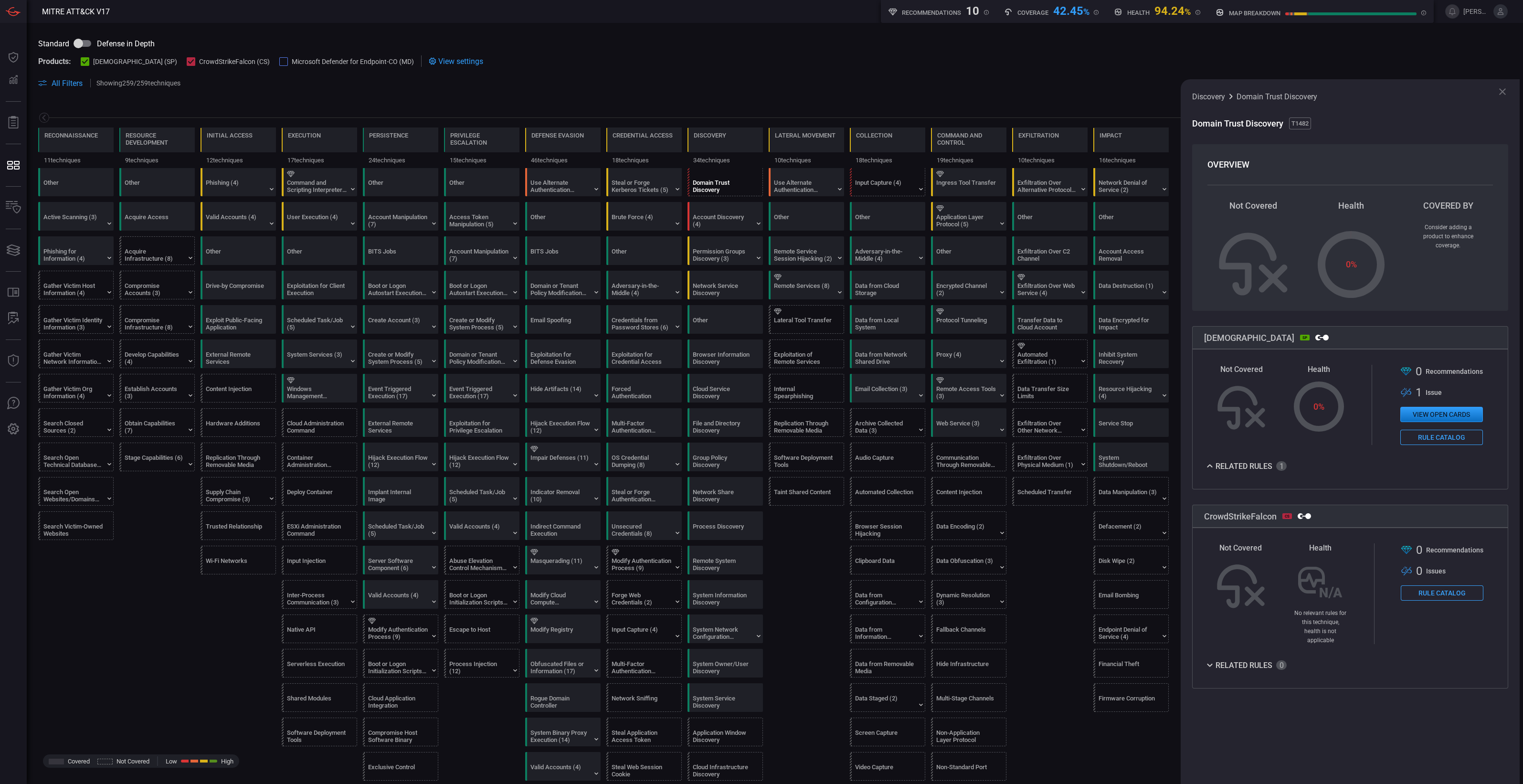
click at [1205, 469] on icon at bounding box center [1210, 466] width 11 height 11
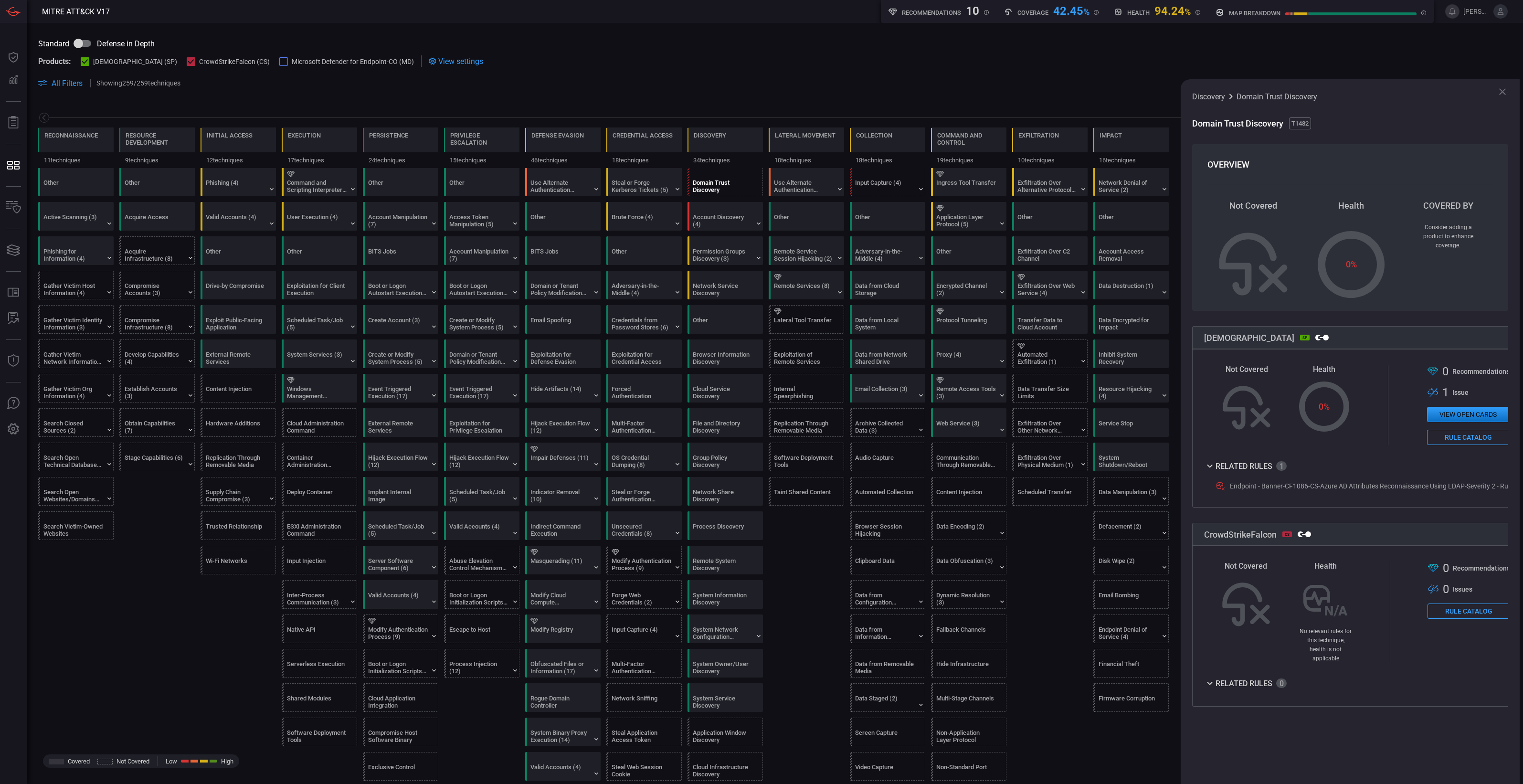
click at [1475, 415] on button "View open cards" at bounding box center [1468, 415] width 83 height 16
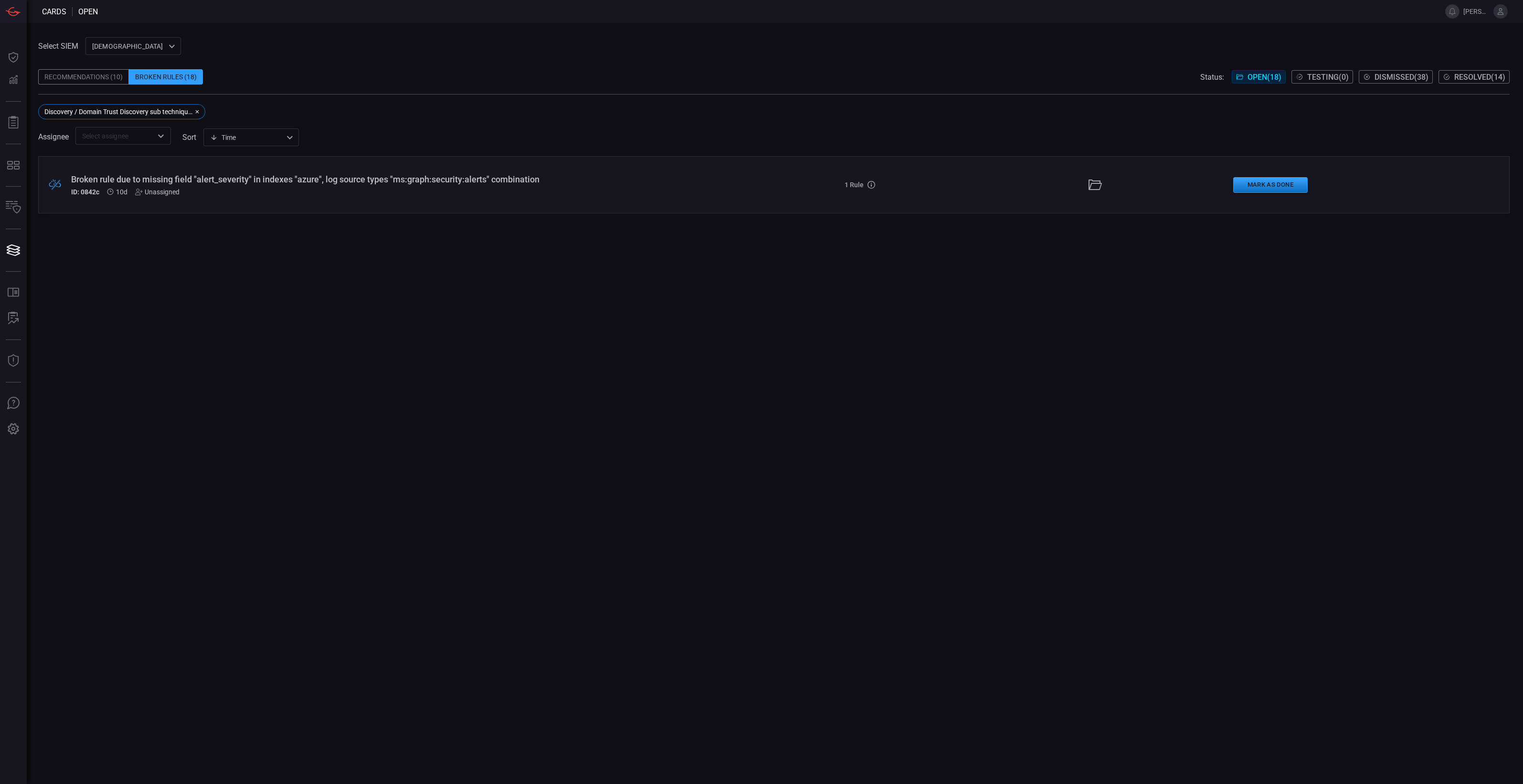
click at [489, 174] on div "Broken rule due to missing field "alert_severity" in indexes "azure", log sourc…" at bounding box center [374, 179] width 607 height 10
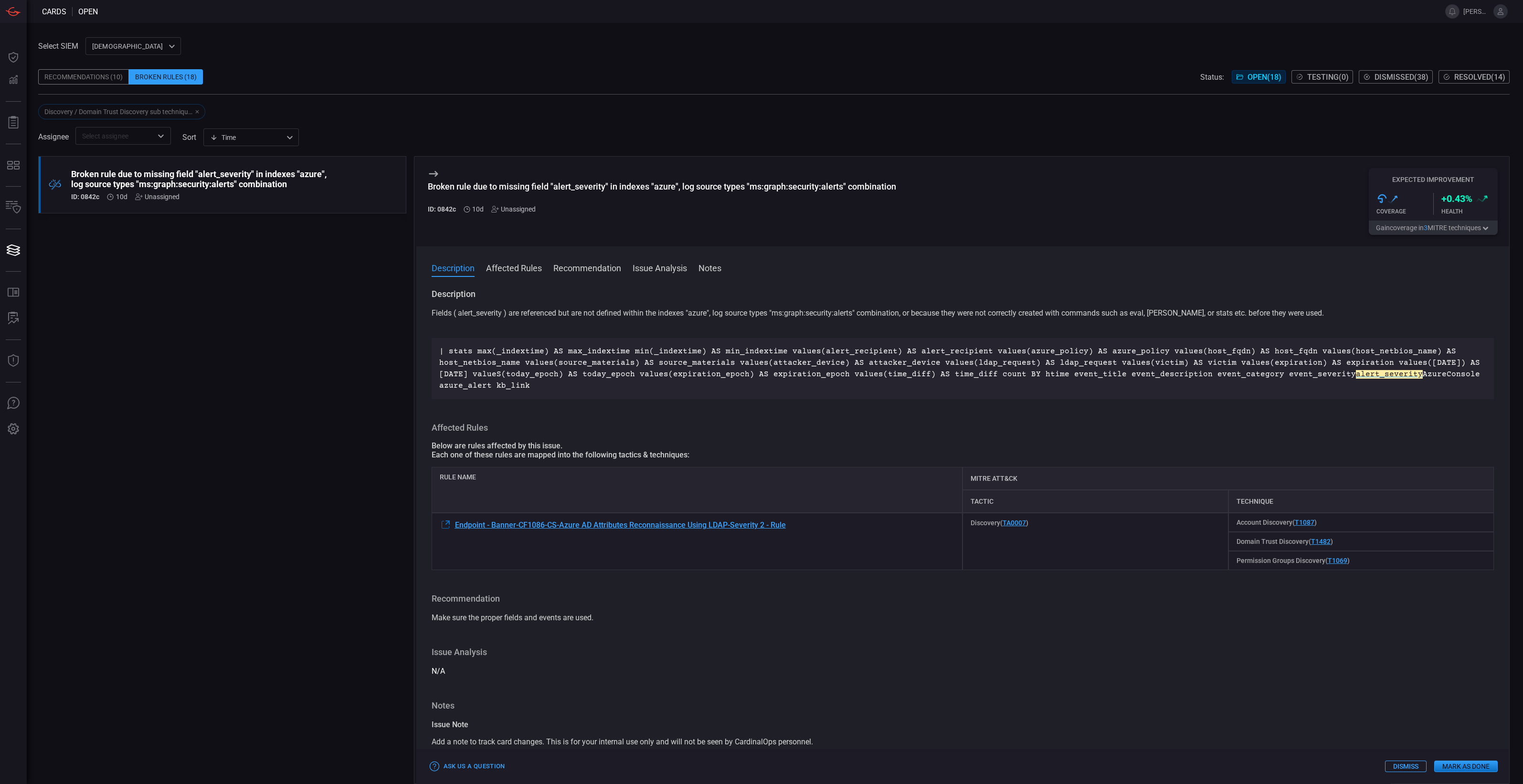
click at [1344, 389] on p "| stats max(_indextime) AS max_indextime min(_indextime) AS min_indextime value…" at bounding box center [963, 369] width 1048 height 46
click at [1356, 375] on em "alert_severity" at bounding box center [1389, 374] width 67 height 8
drag, startPoint x: 573, startPoint y: 191, endPoint x: 593, endPoint y: 194, distance: 20.2
click at [593, 194] on h3 "Broken rule due to missing field "alert_severity" in indexes "azure", log sourc…" at bounding box center [662, 191] width 469 height 20
click at [1356, 373] on em "alert_severity" at bounding box center [1389, 374] width 67 height 8
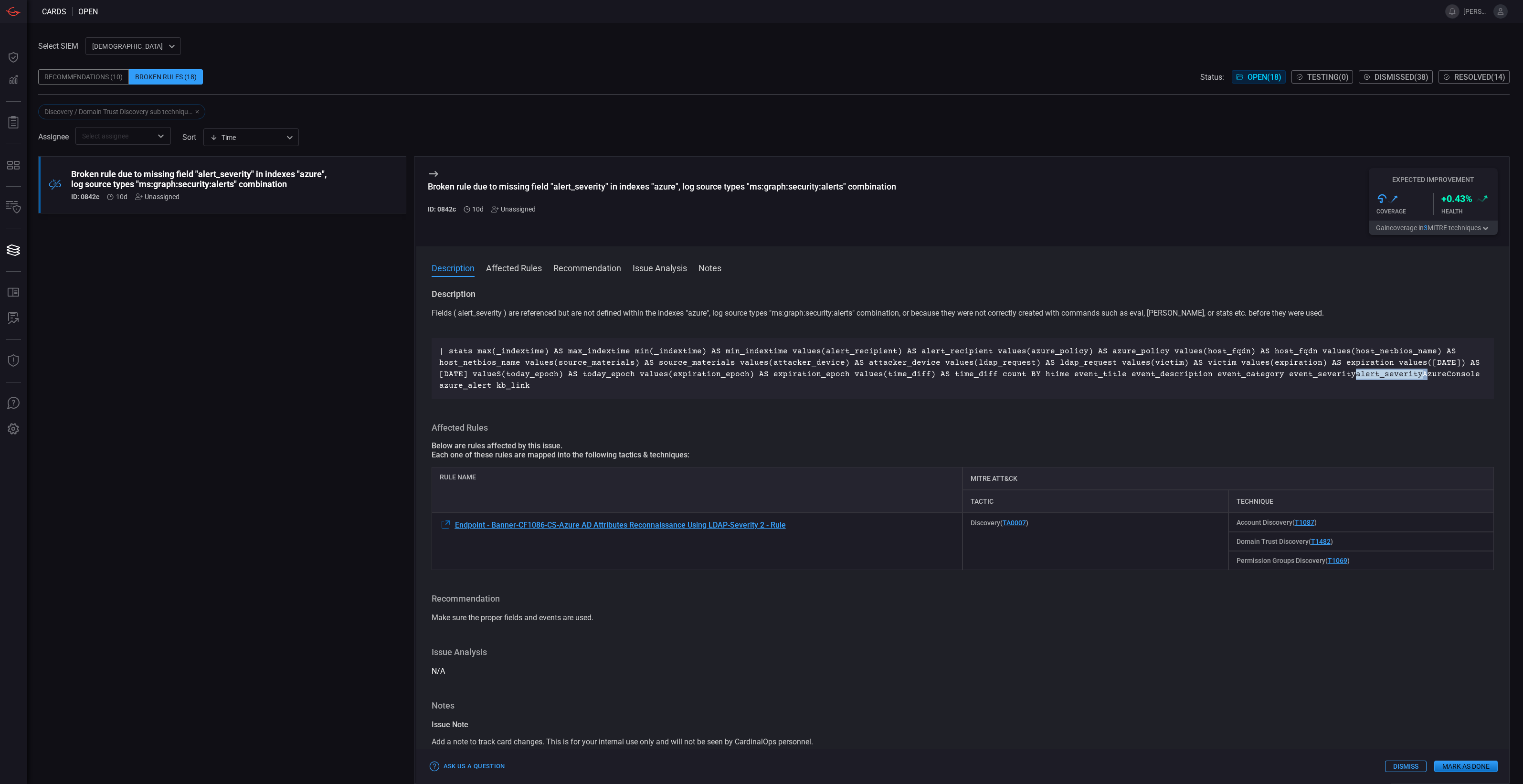
click at [1356, 373] on em "alert_severity" at bounding box center [1389, 374] width 67 height 8
drag, startPoint x: 1333, startPoint y: 373, endPoint x: 1389, endPoint y: 374, distance: 56.0
click at [1389, 374] on p "| stats max(_indextime) AS max_indextime min(_indextime) AS min_indextime value…" at bounding box center [963, 369] width 1048 height 46
drag, startPoint x: 1359, startPoint y: 374, endPoint x: 1310, endPoint y: 375, distance: 49.0
click at [1310, 375] on p "| stats max(_indextime) AS max_indextime min(_indextime) AS min_indextime value…" at bounding box center [963, 369] width 1048 height 46
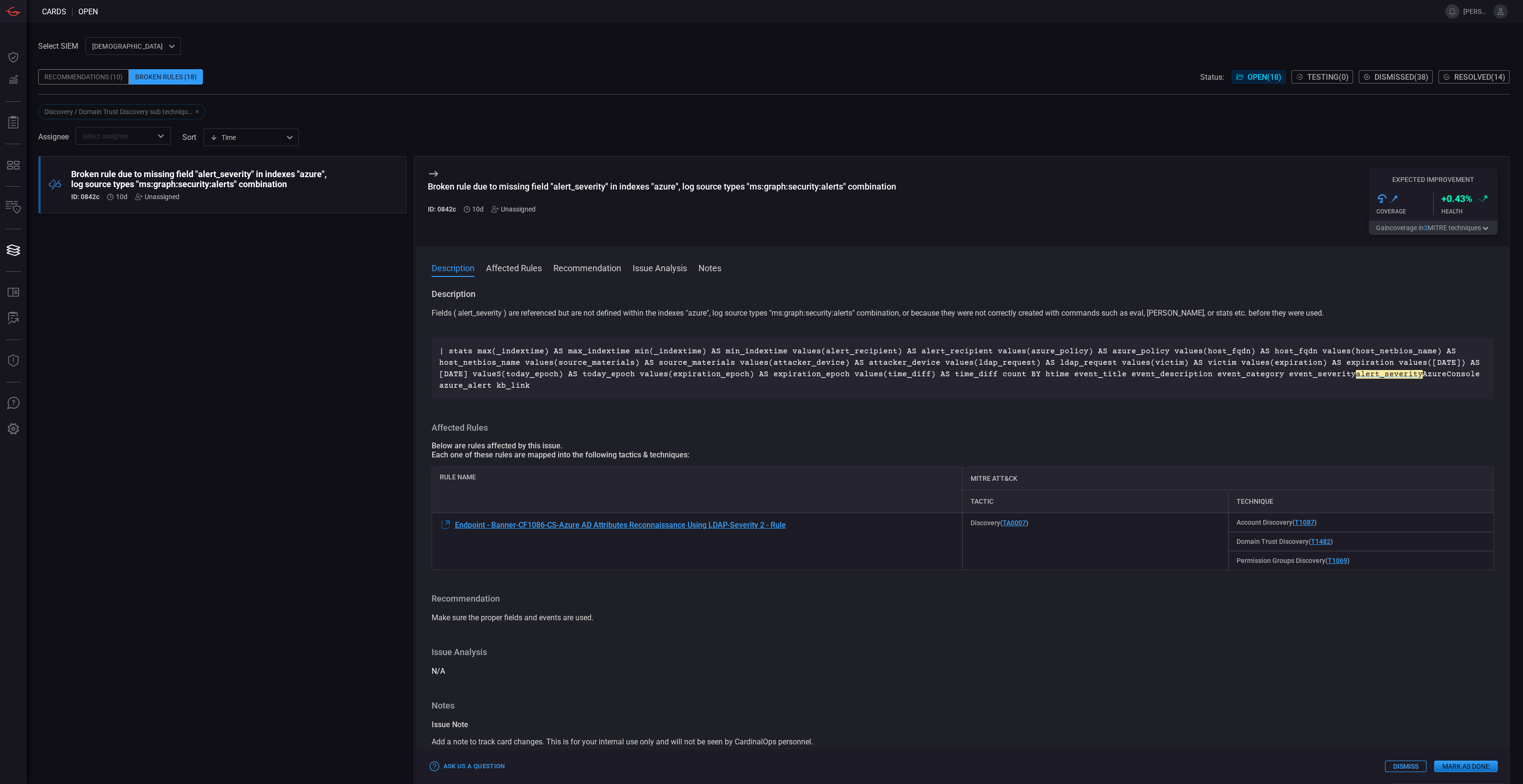
click at [1394, 332] on div "Fields ( alert_severity ) are referenced but are not defined within the indexes…" at bounding box center [963, 354] width 1063 height 92
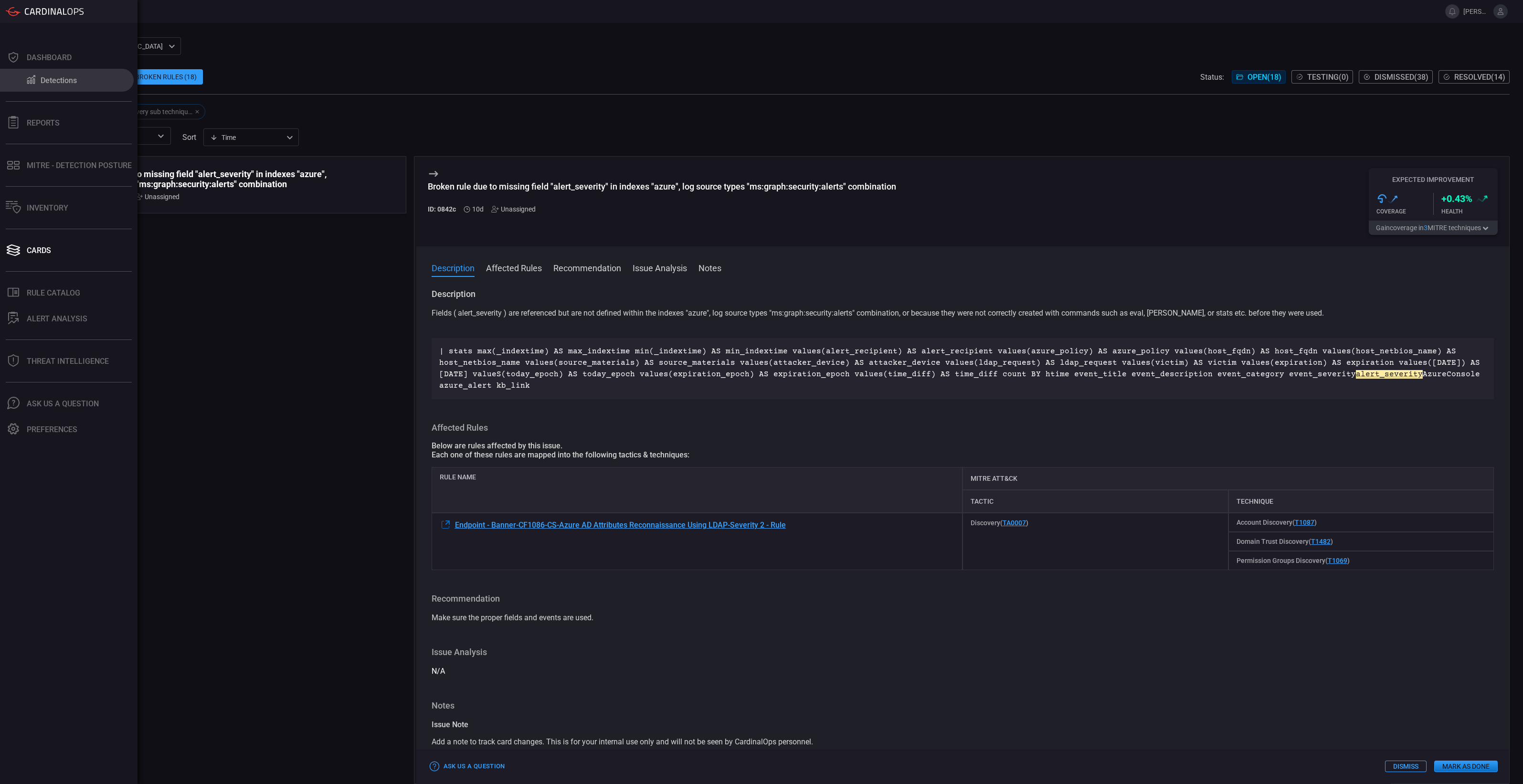
click at [81, 78] on button "Detections" at bounding box center [67, 80] width 134 height 23
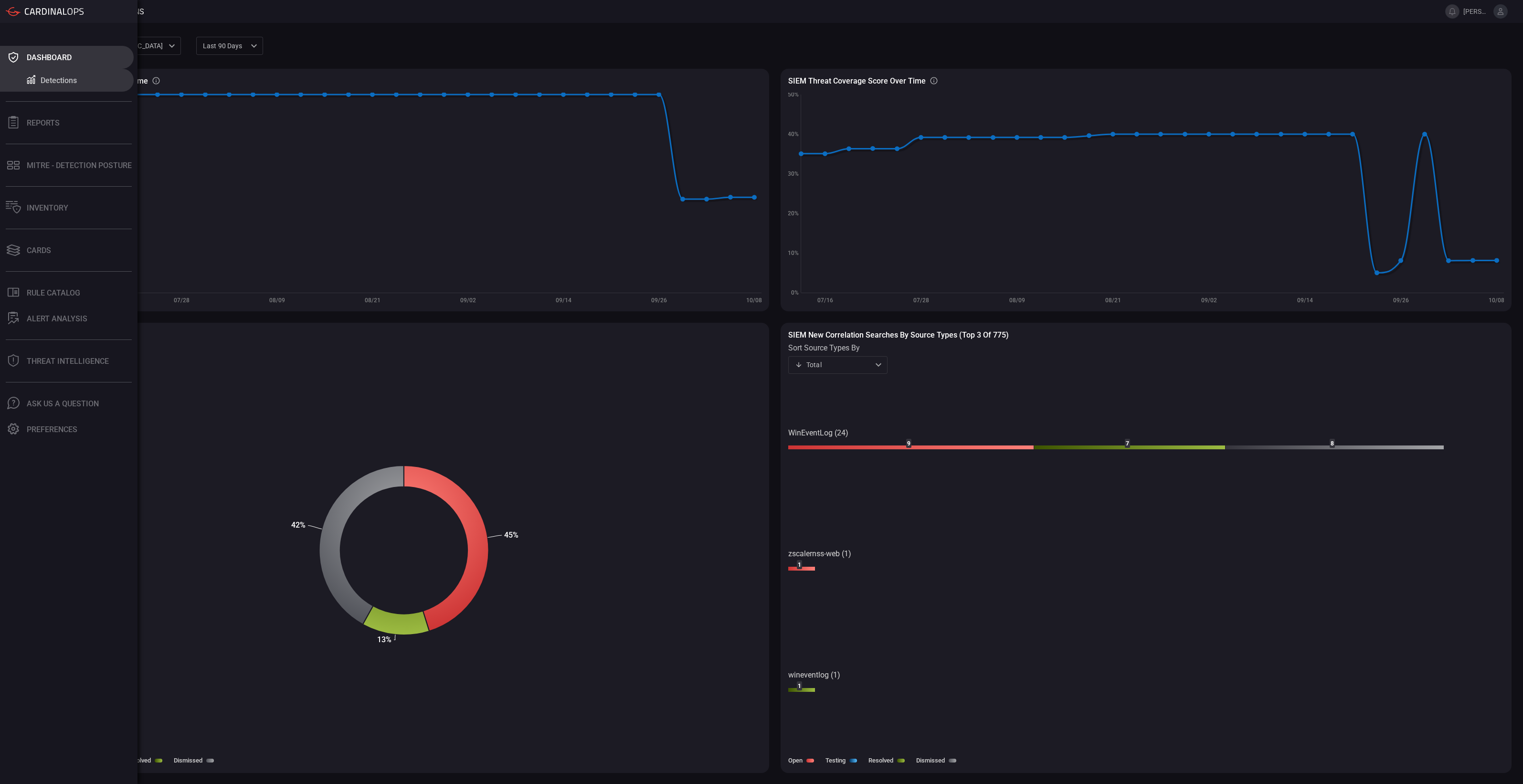
click at [71, 57] on button "Dashboard" at bounding box center [67, 57] width 134 height 23
click at [86, 250] on button "Cards" at bounding box center [67, 250] width 134 height 23
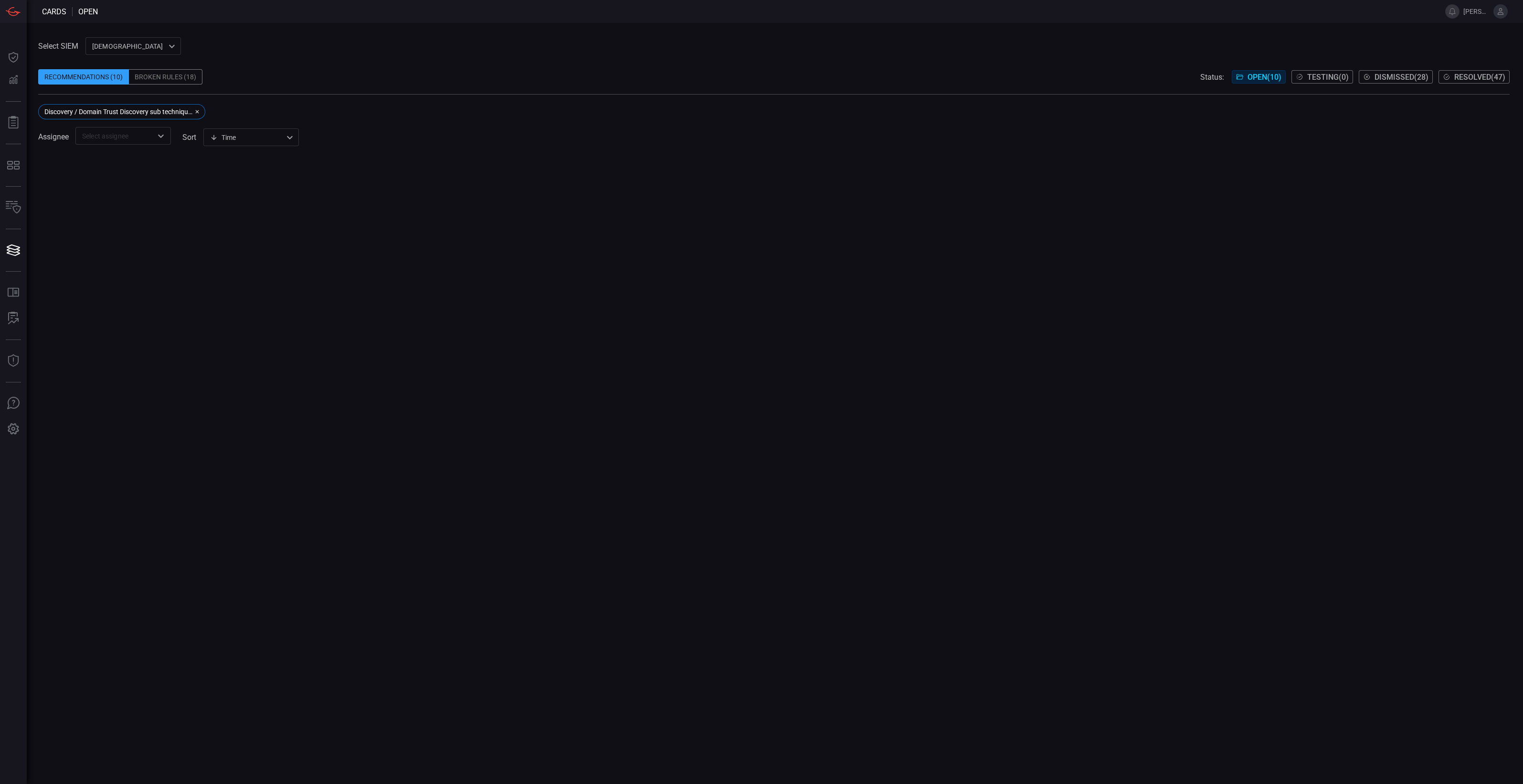
click at [175, 75] on div "Broken Rules (18)" at bounding box center [166, 76] width 74 height 16
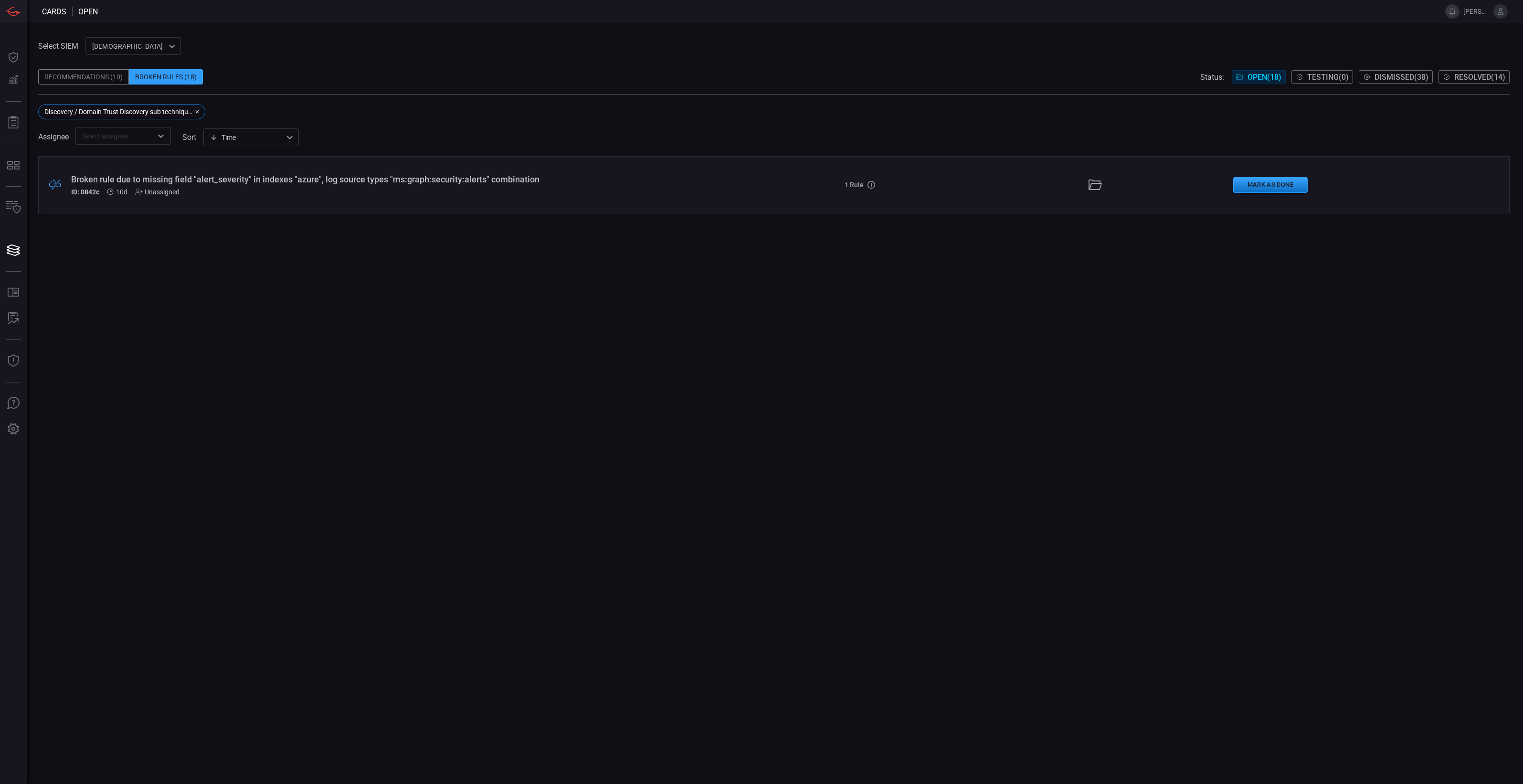
click at [197, 112] on icon "button" at bounding box center [197, 112] width 6 height 6
